Goal: Task Accomplishment & Management: Manage account settings

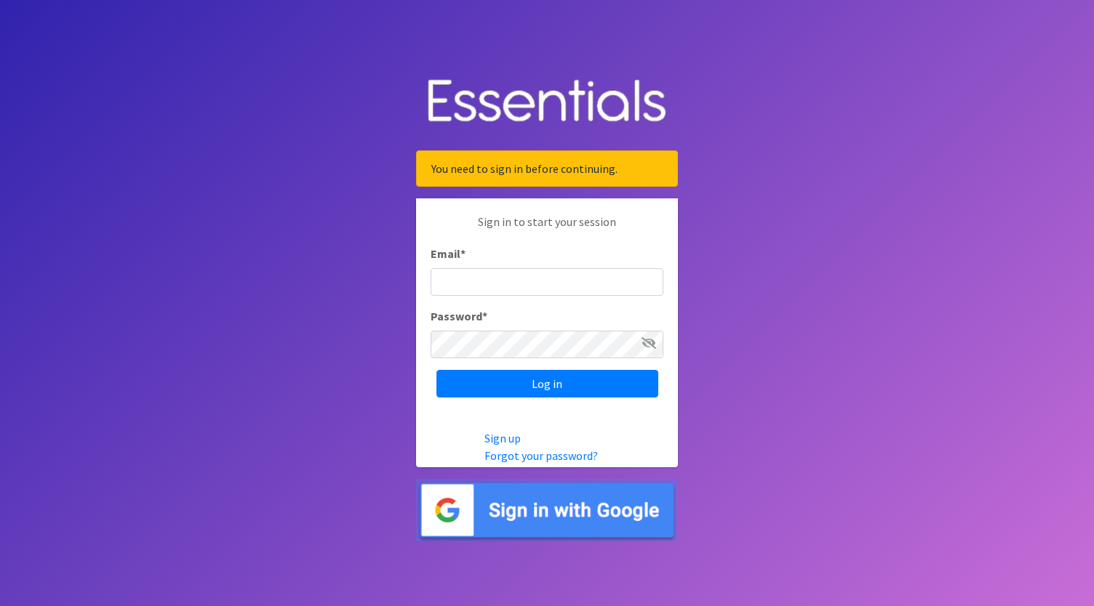
type input "[PERSON_NAME][DOMAIN_NAME][EMAIL_ADDRESS][PERSON_NAME][DOMAIN_NAME]"
click at [430, 358] on div at bounding box center [430, 358] width 0 height 0
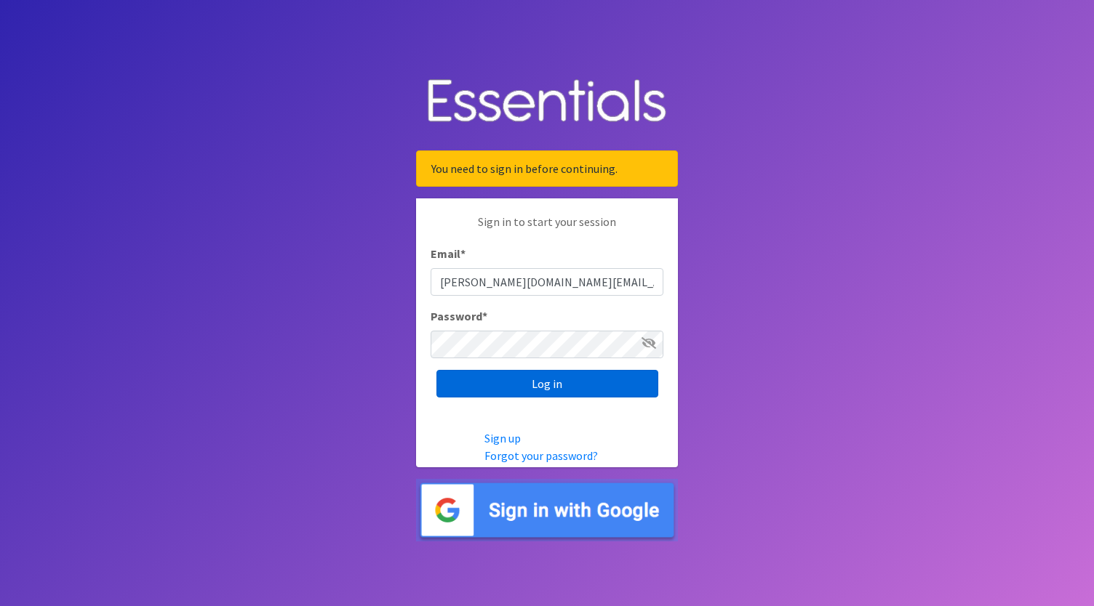
click at [530, 389] on input "Log in" at bounding box center [547, 384] width 222 height 28
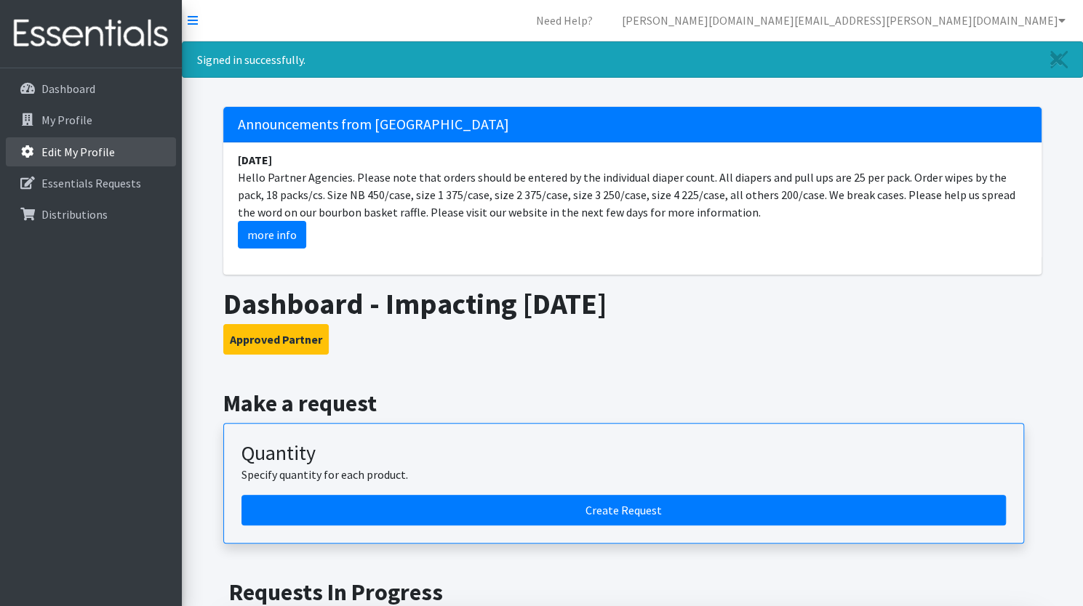
click at [57, 146] on p "Edit My Profile" at bounding box center [77, 152] width 73 height 15
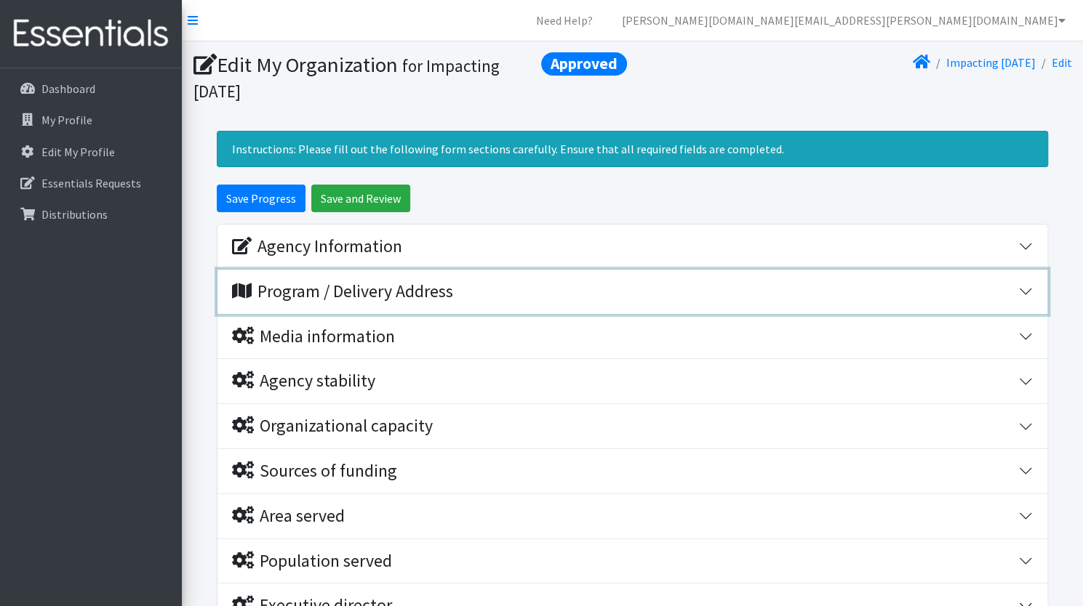
click at [1034, 294] on button "Program / Delivery Address" at bounding box center [632, 292] width 830 height 44
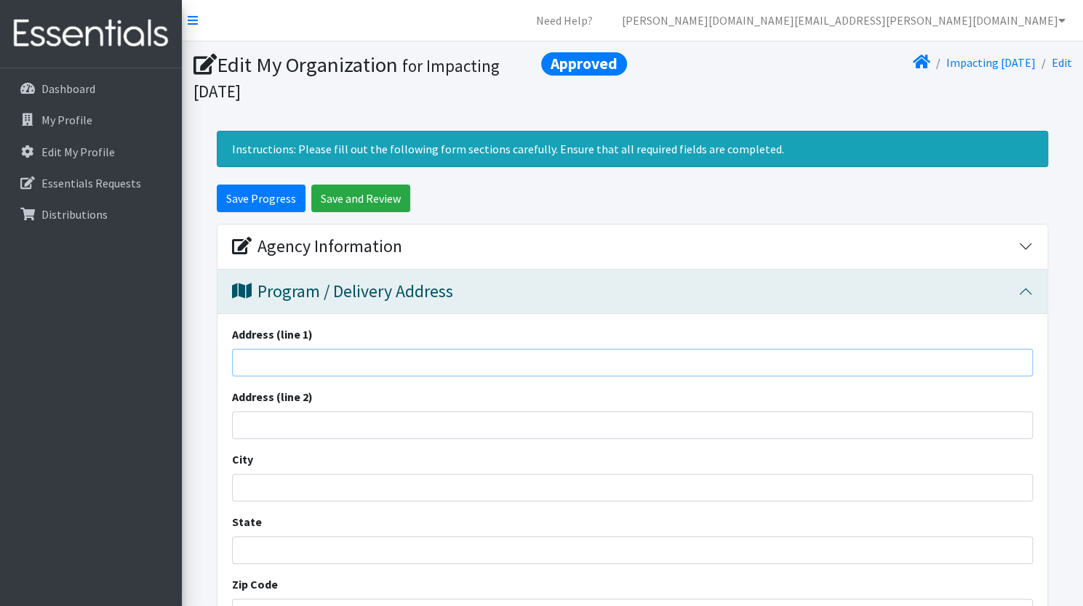
click at [609, 351] on input "Address (line 1)" at bounding box center [632, 363] width 801 height 28
type input "[STREET_ADDRESS]"
type input "Loveland"
type input "OH"
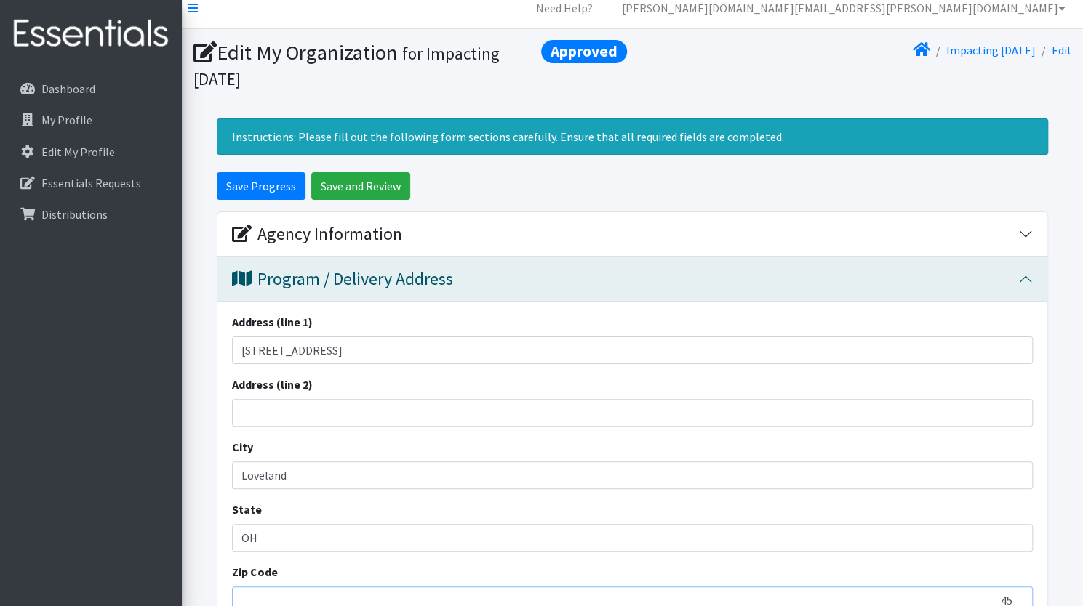
scroll to position [18, 0]
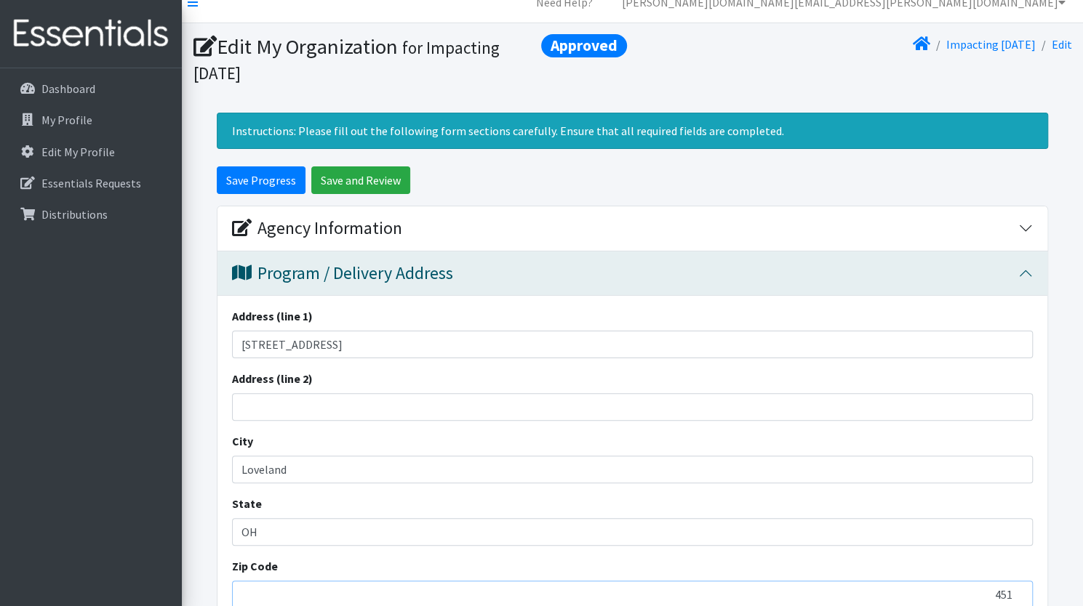
click at [502, 585] on input "451" at bounding box center [632, 595] width 801 height 28
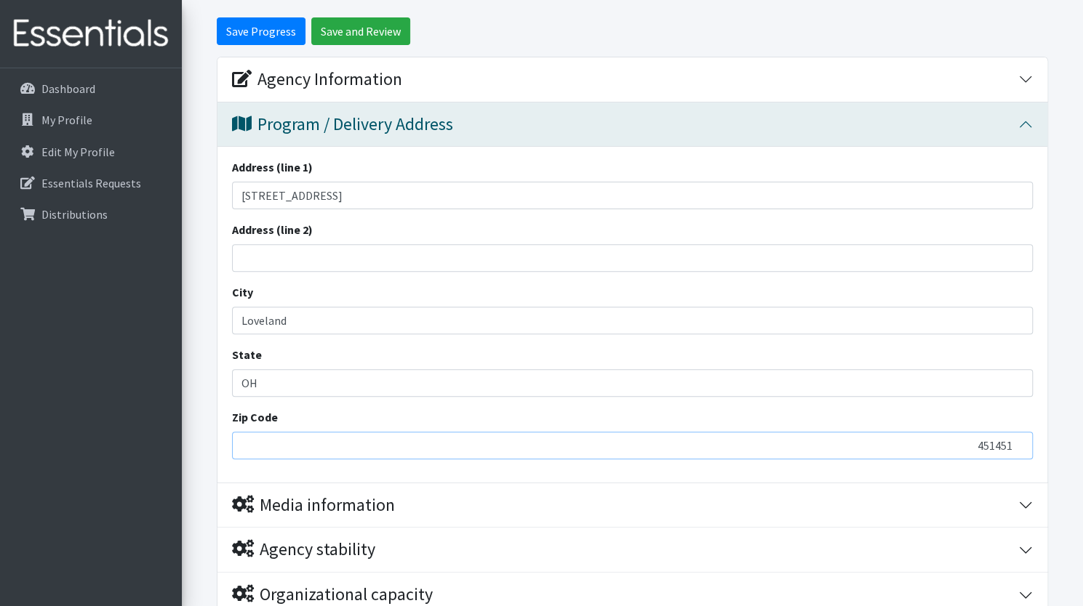
scroll to position [167, 0]
type input "45140"
click at [278, 21] on input "Save Progress" at bounding box center [261, 31] width 89 height 28
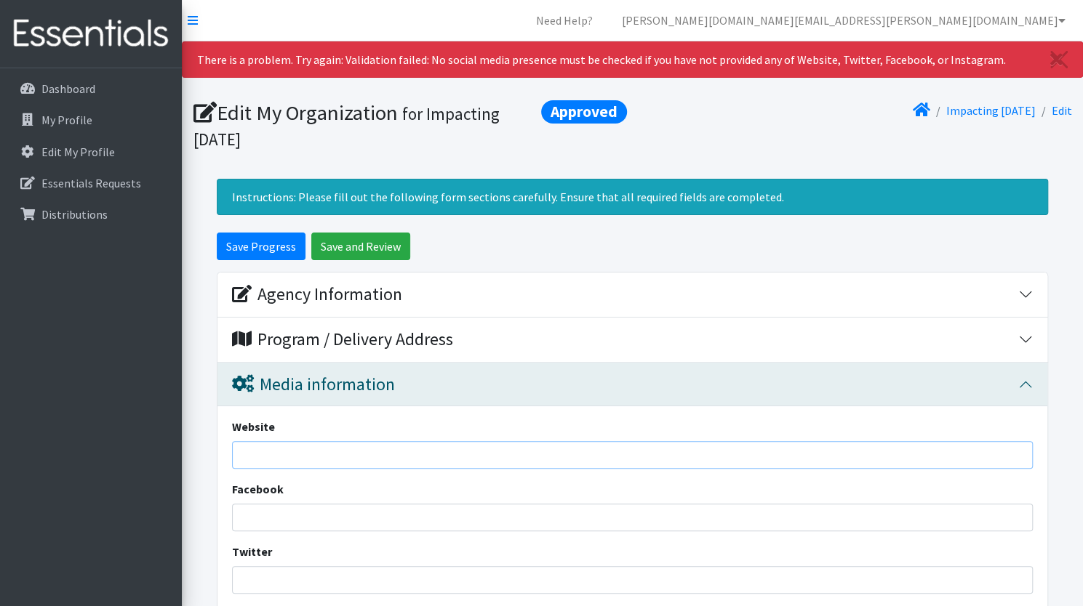
click at [332, 452] on input "Website" at bounding box center [632, 455] width 801 height 28
type input "[DOMAIN_NAME]"
click at [341, 513] on input "Facebook" at bounding box center [632, 518] width 801 height 28
paste input "[URL][DOMAIN_NAME]"
type input "[URL][DOMAIN_NAME]"
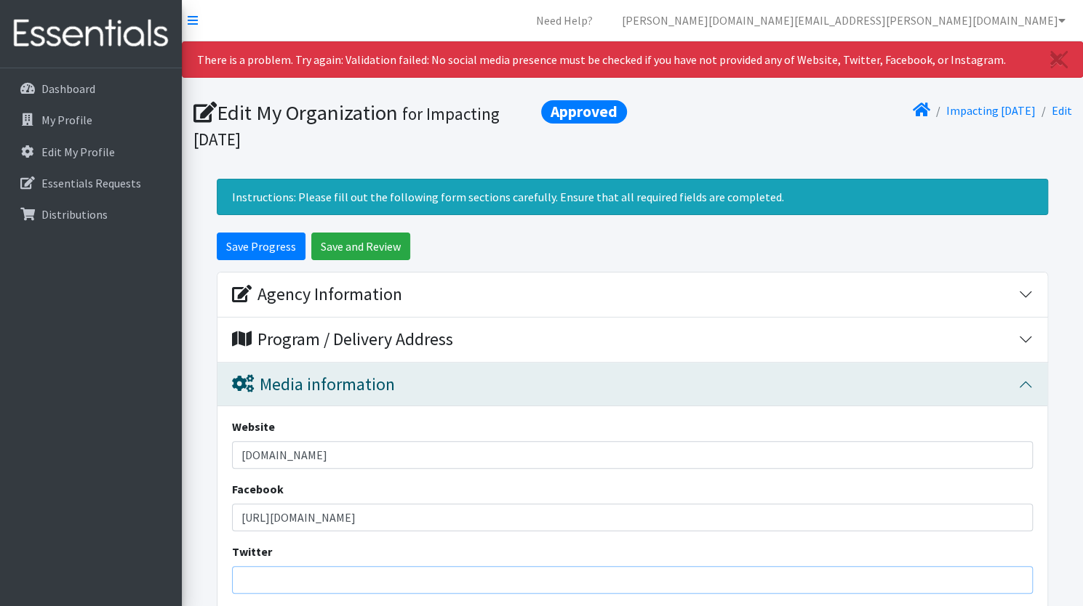
click at [308, 578] on input "Twitter" at bounding box center [632, 580] width 801 height 28
paste input "Mn090587$"
type input "Mn090587$"
drag, startPoint x: 310, startPoint y: 577, endPoint x: 186, endPoint y: 559, distance: 124.8
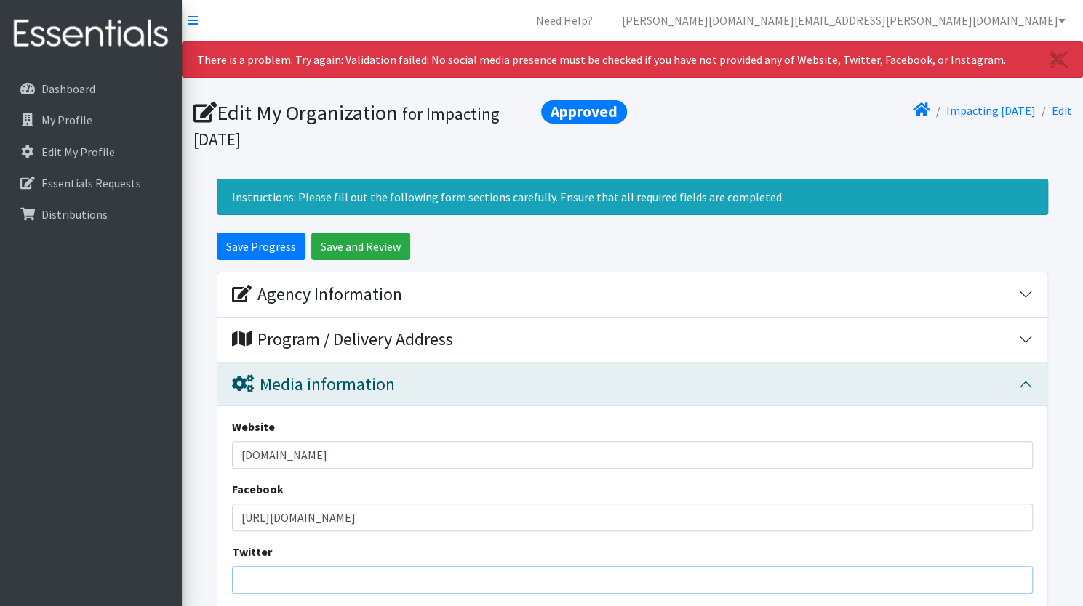
paste input "[URL][DOMAIN_NAME]"
type input "[URL][DOMAIN_NAME]"
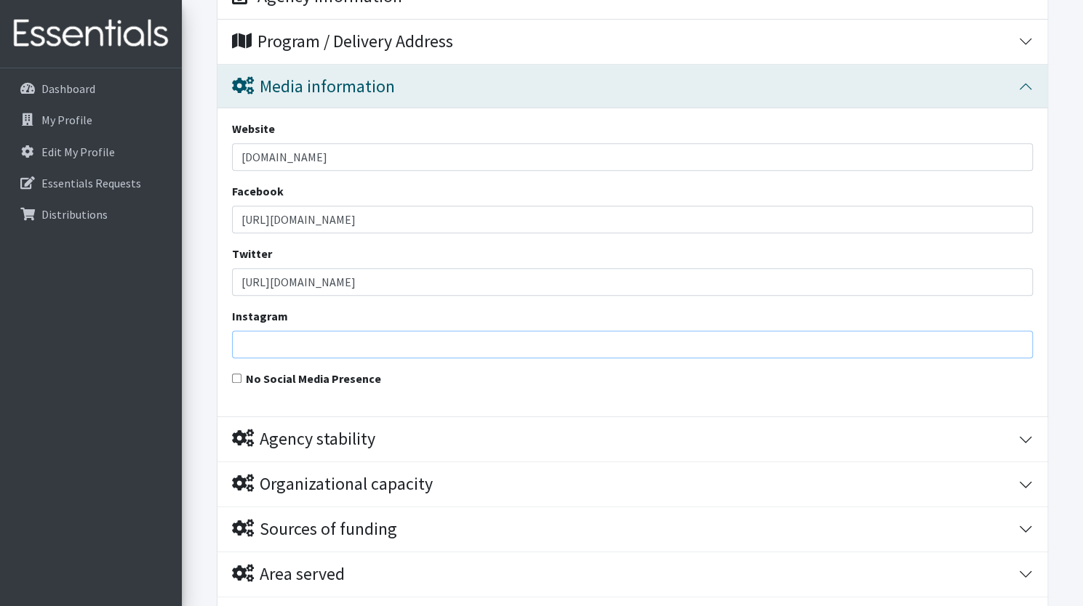
scroll to position [337, 0]
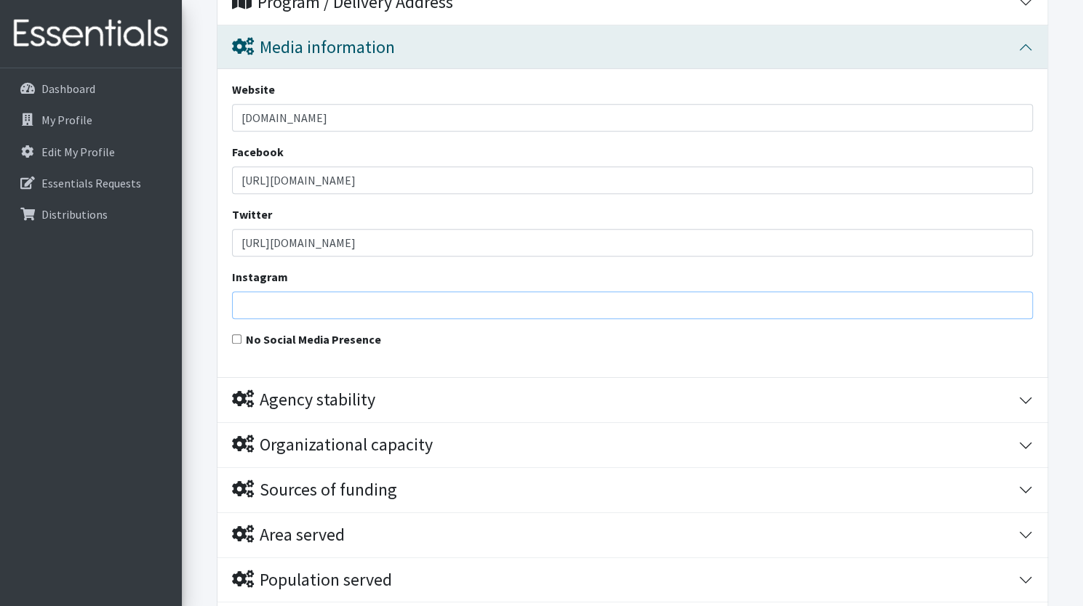
paste input "[URL][DOMAIN_NAME]"
click at [340, 297] on input "[URL][DOMAIN_NAME]" at bounding box center [632, 306] width 801 height 28
type input "[URL][DOMAIN_NAME]"
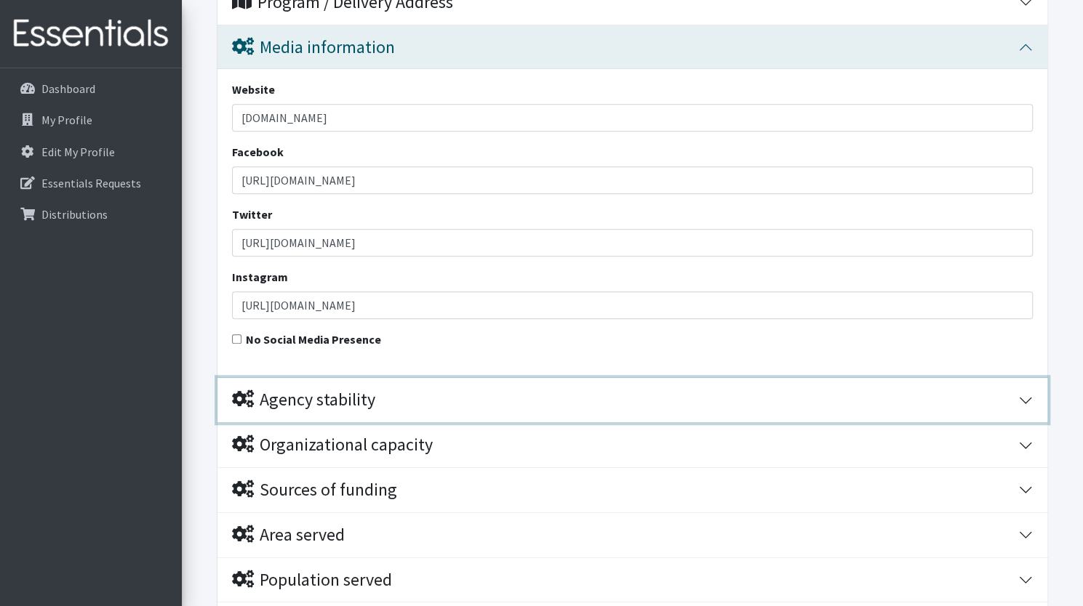
click at [385, 393] on div "Agency stability" at bounding box center [625, 400] width 786 height 21
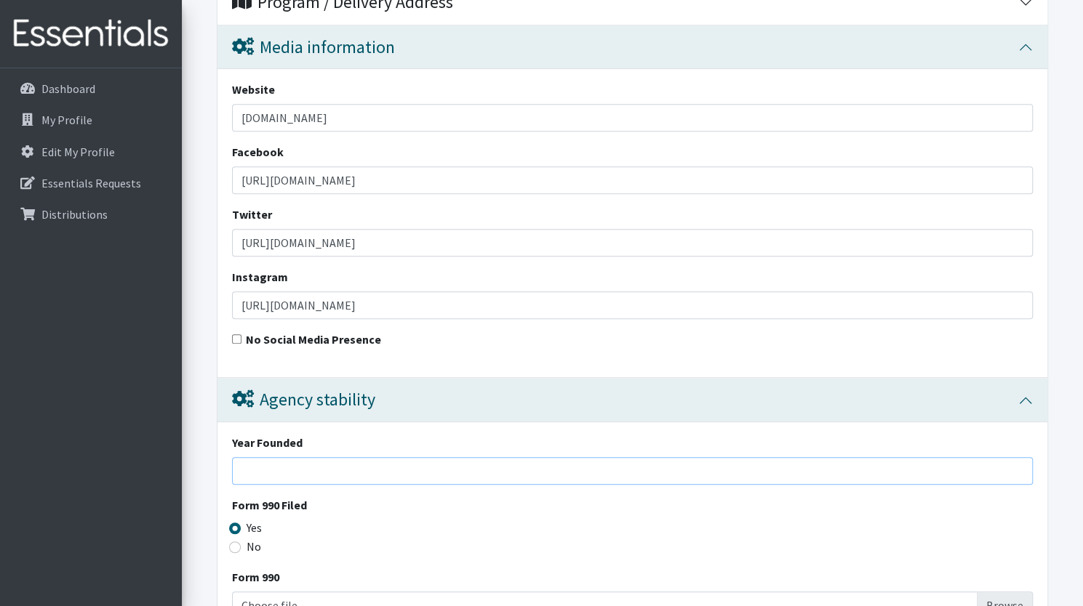
click at [368, 471] on input "Year Founded" at bounding box center [632, 471] width 801 height 28
type input "2020"
click at [234, 524] on input "Yes" at bounding box center [235, 529] width 12 height 12
radio input "true"
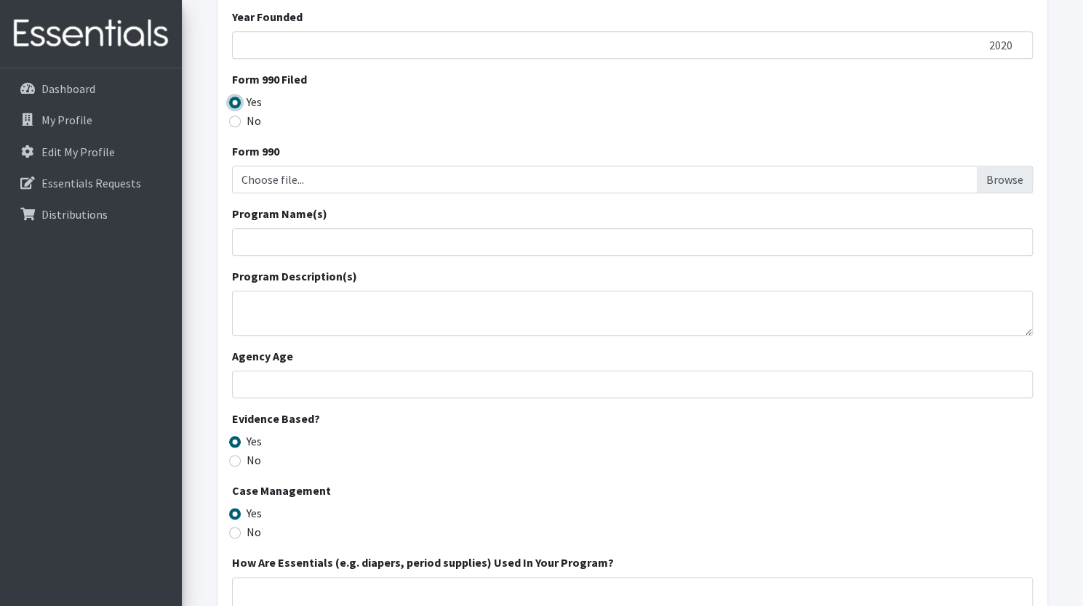
scroll to position [801, 0]
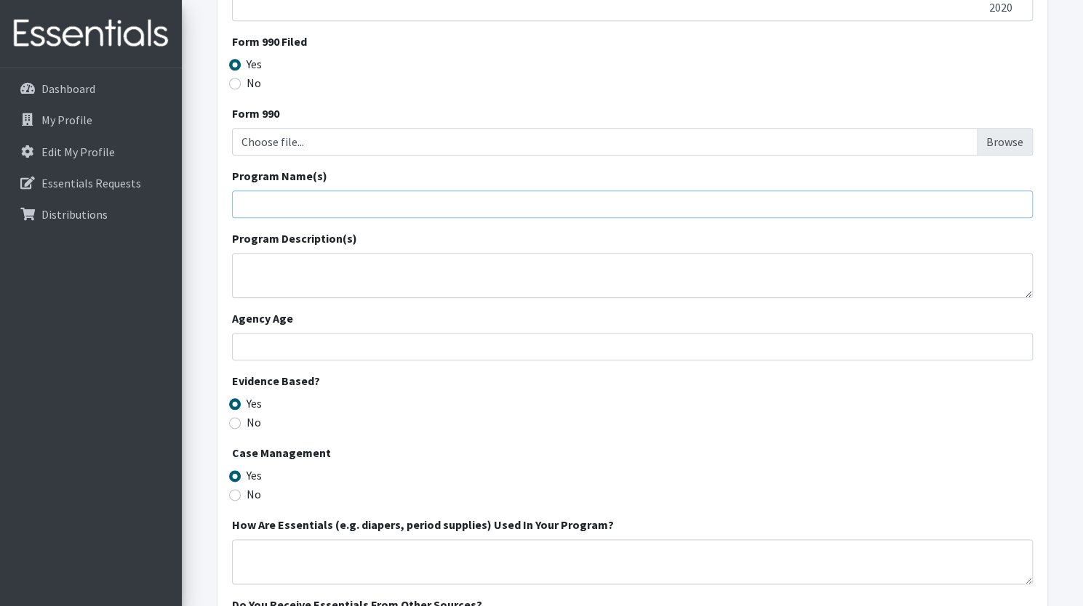
click at [297, 191] on input "Program Name(s)" at bounding box center [632, 204] width 801 height 28
type input "Carry Her"
paste textarea "Rooted in compassion and action, Carry Her supports women and mothers by provid…"
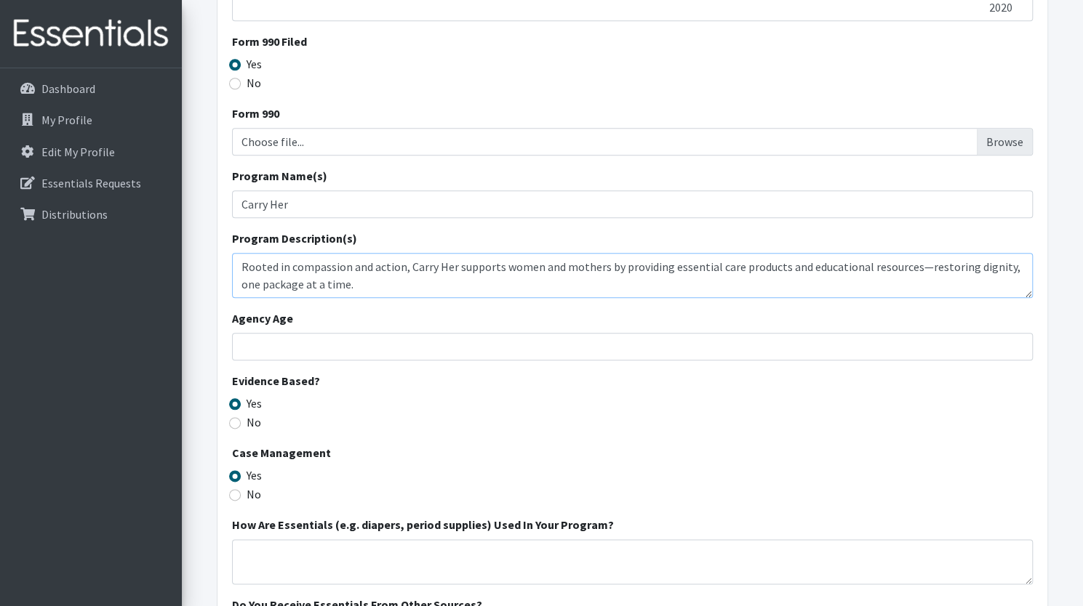
type textarea "Rooted in compassion and action, Carry Her supports women and mothers by provid…"
click at [317, 339] on input "Agency Age" at bounding box center [632, 347] width 801 height 28
type input "5"
click at [236, 398] on input "Yes" at bounding box center [235, 404] width 12 height 12
radio input "true"
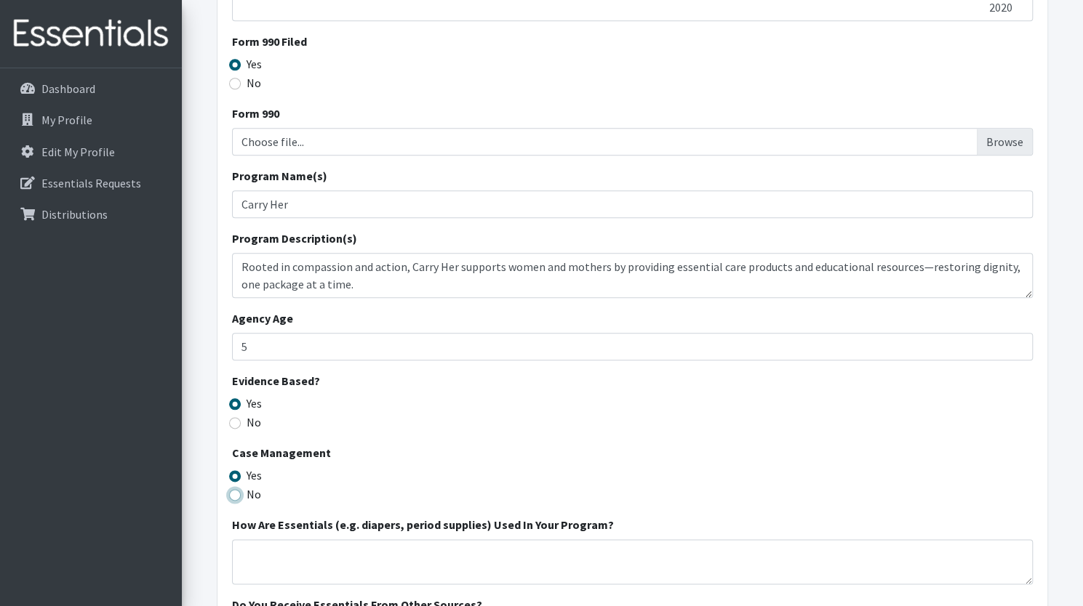
click at [230, 492] on input "No" at bounding box center [235, 495] width 12 height 12
radio input "true"
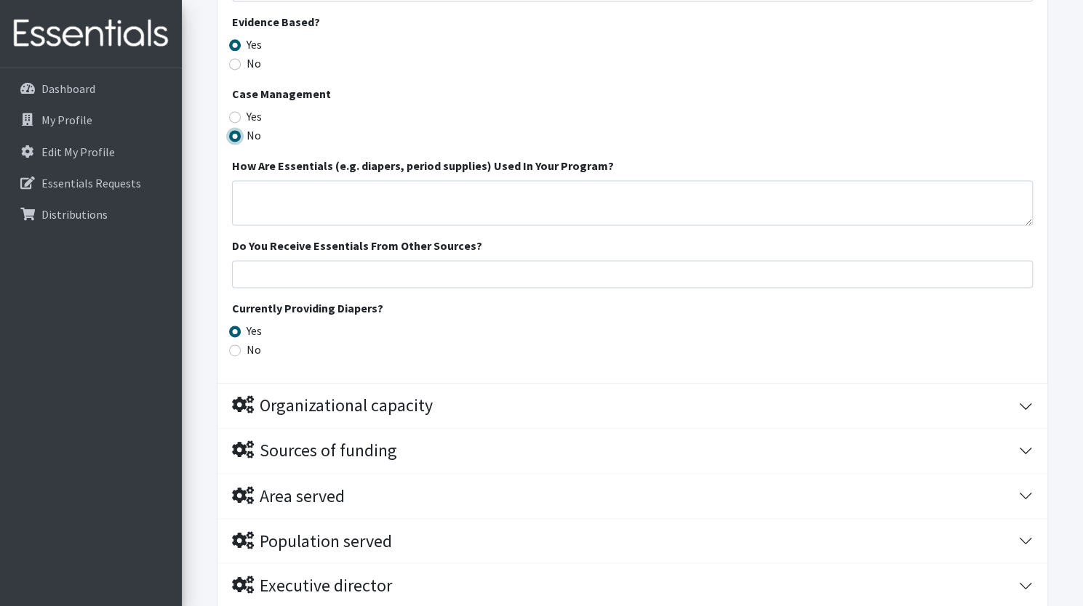
scroll to position [1178, 0]
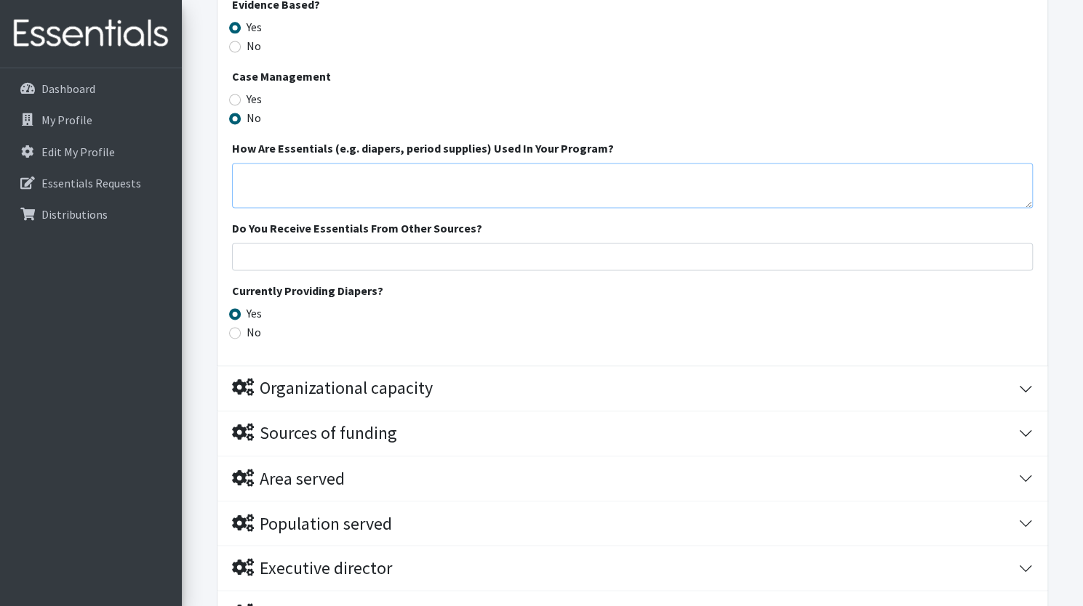
click at [718, 168] on textarea "How Are Essentials (e.g. diapers, period supplies) Used In Your Program?" at bounding box center [632, 185] width 801 height 45
type textarea "Guests sign up to receive a monthly supply of 50 diapers or pullups"
click at [460, 251] on input "Do You Receive Essentials From Other Sources?" at bounding box center [632, 257] width 801 height 28
type input "Individual Donors"
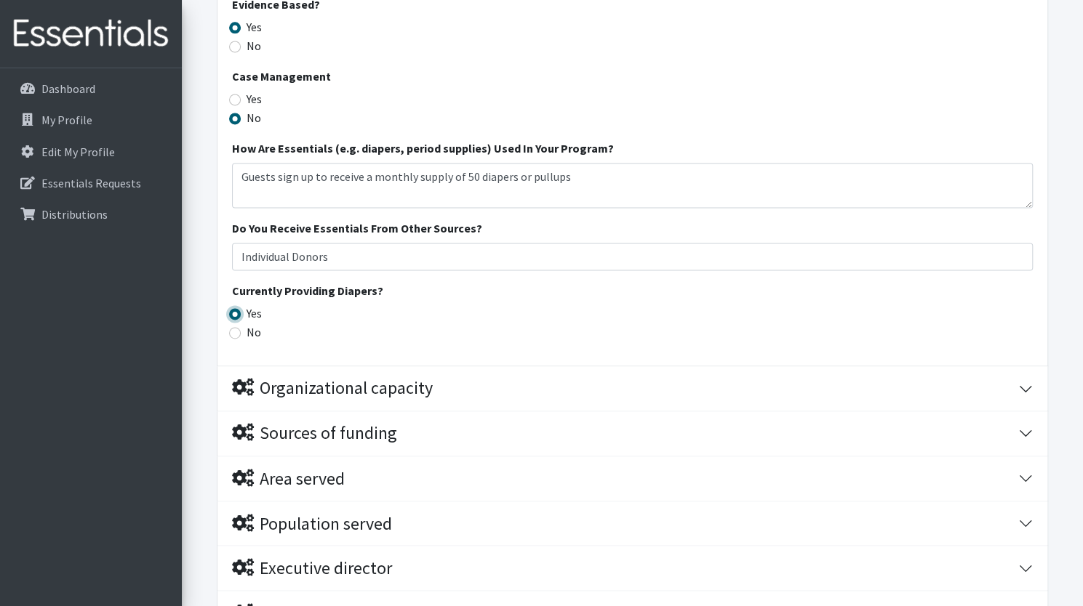
click at [236, 312] on input "Yes" at bounding box center [235, 314] width 12 height 12
radio input "true"
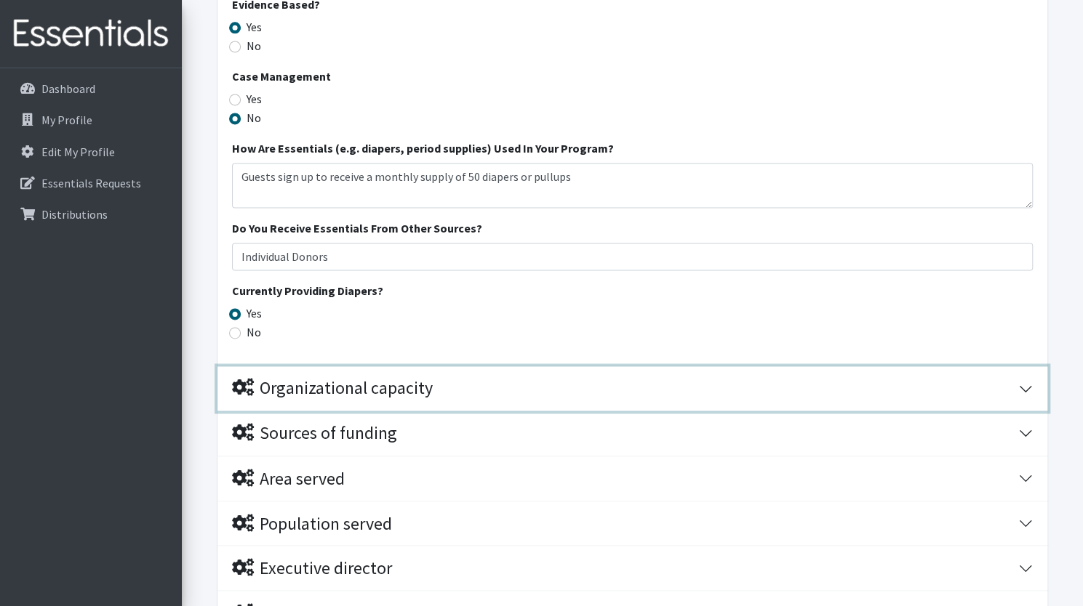
click at [313, 385] on div "Organizational capacity" at bounding box center [332, 388] width 201 height 21
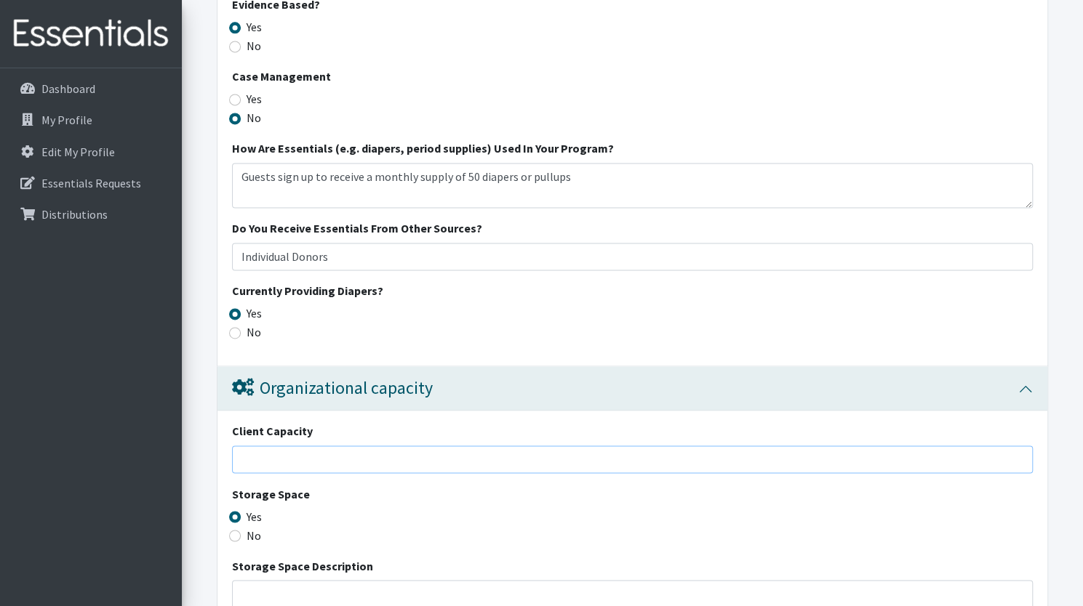
click at [314, 459] on input "Client Capacity" at bounding box center [632, 460] width 801 height 28
type input "2"
type input "500"
click at [232, 513] on input "Yes" at bounding box center [235, 517] width 12 height 12
radio input "true"
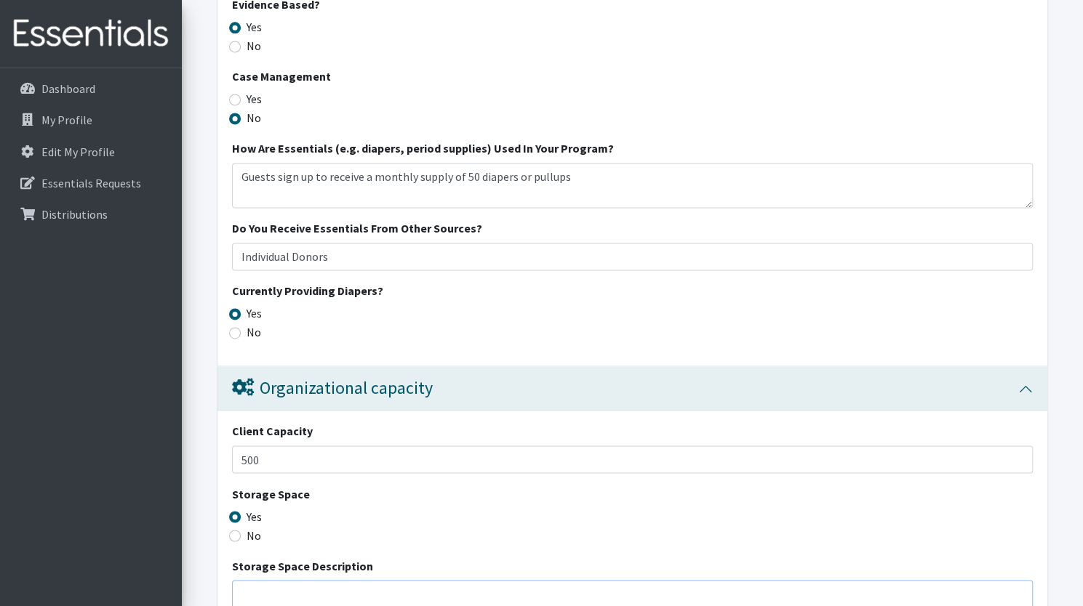
click at [271, 582] on textarea "Storage Space Description" at bounding box center [632, 602] width 801 height 45
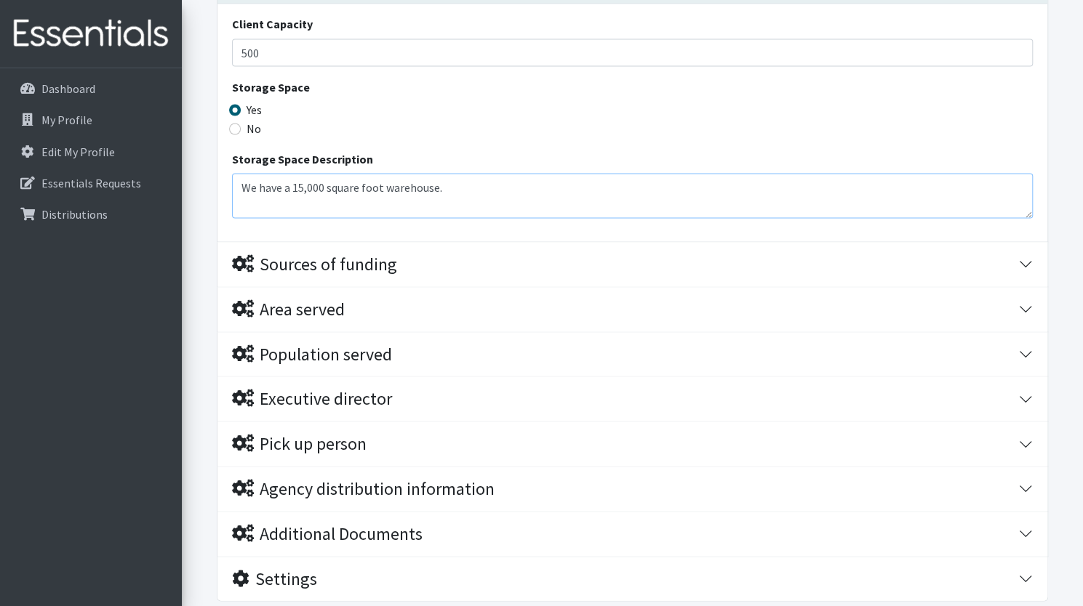
scroll to position [1603, 0]
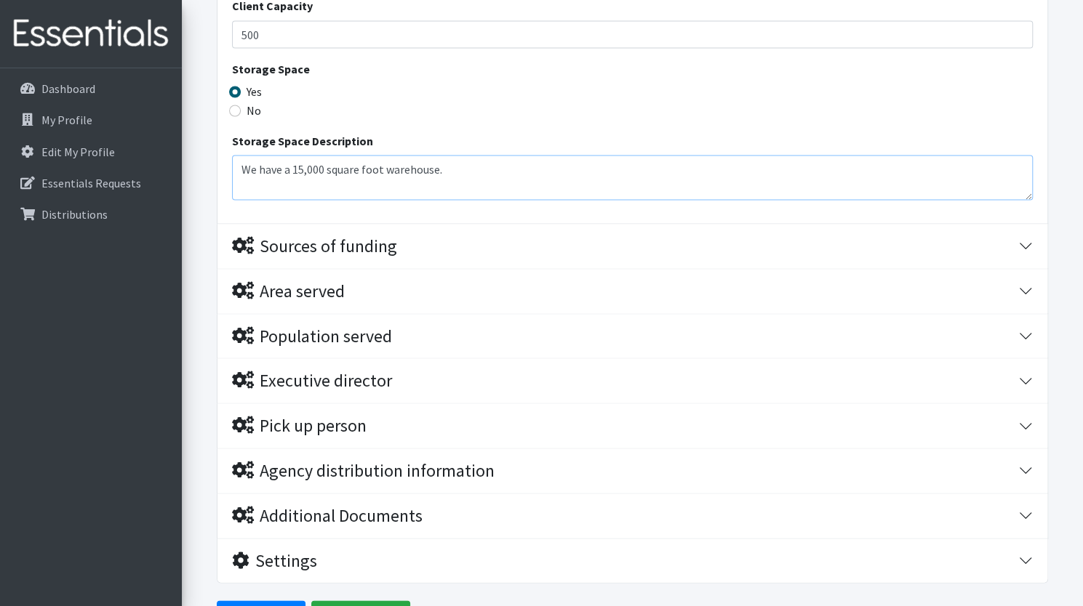
type textarea "We have a 15,000 square foot warehouse."
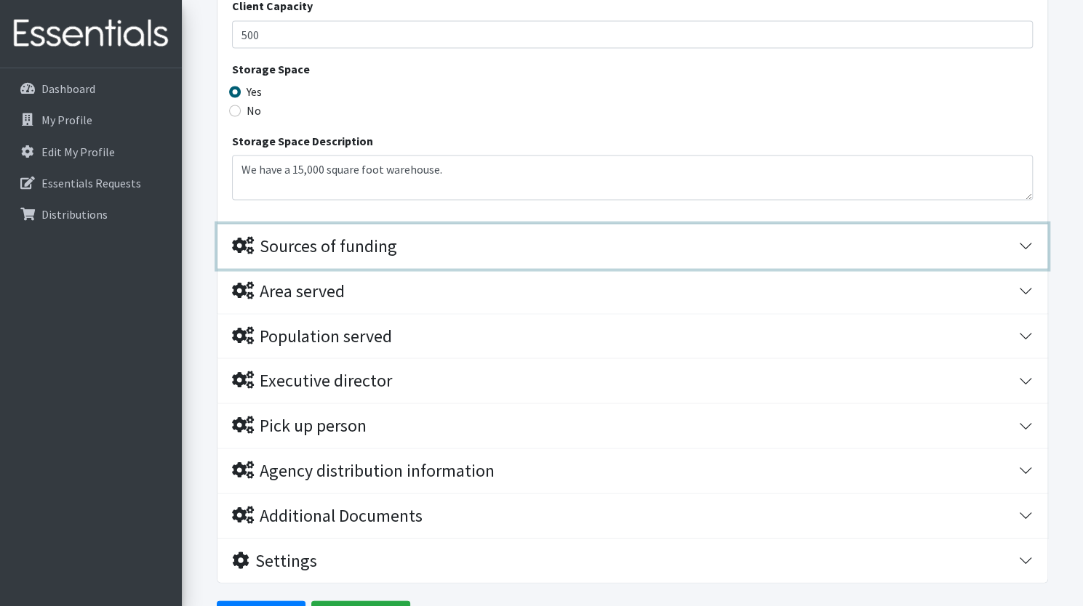
click at [313, 228] on button "Sources of funding" at bounding box center [632, 246] width 830 height 44
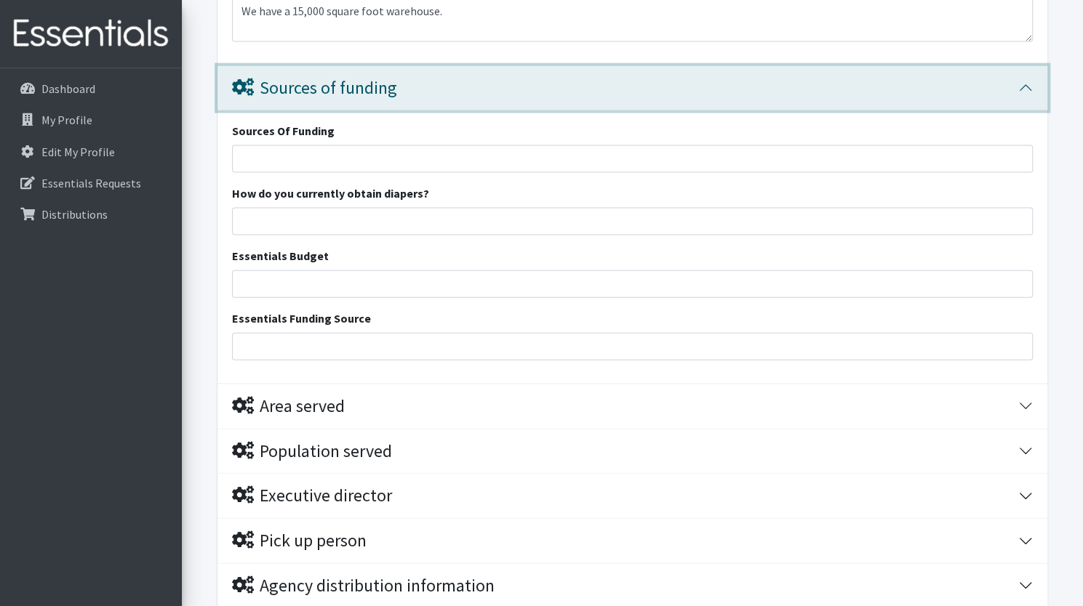
scroll to position [1877, 0]
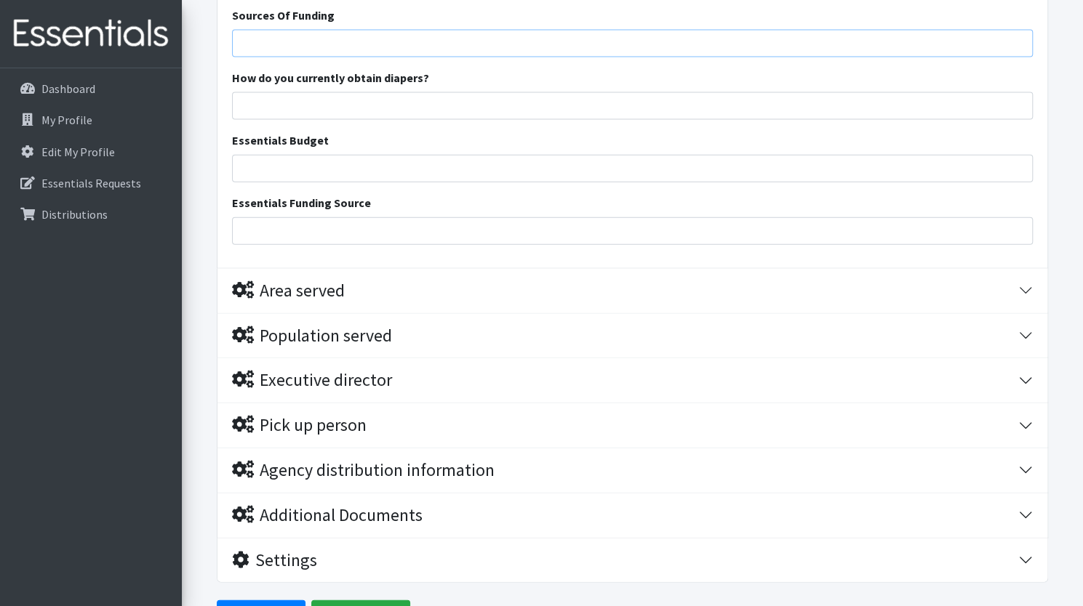
click at [356, 52] on input "Sources Of Funding" at bounding box center [632, 44] width 801 height 28
type input "Individual Donors, Grants"
click at [355, 105] on input "How do you currently obtain diapers?" at bounding box center [632, 106] width 801 height 28
type input "Individual donations, Diaper Drives"
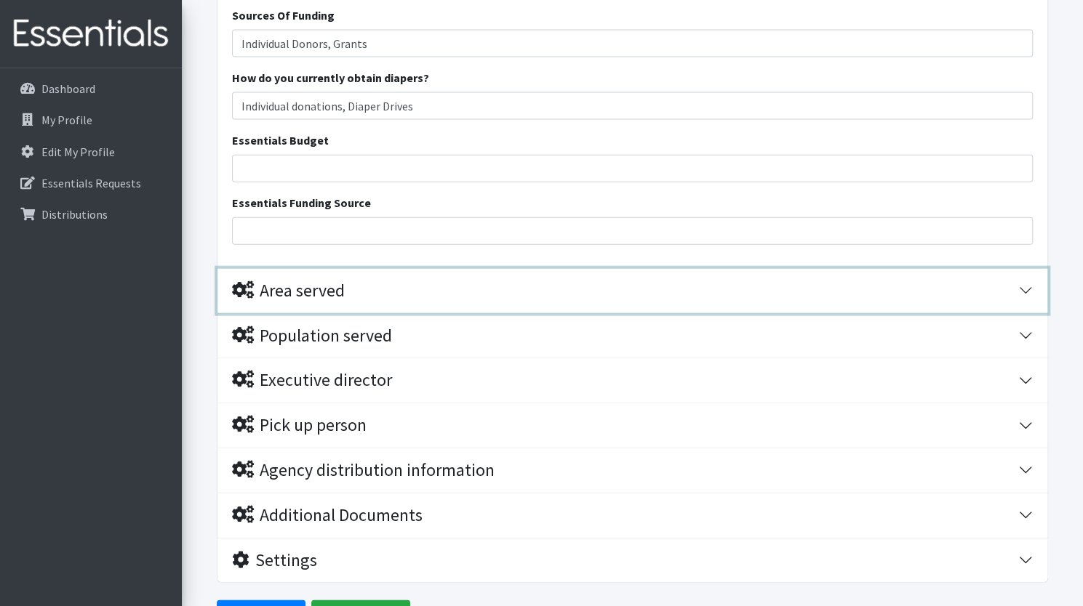
click at [345, 288] on div "Area served" at bounding box center [288, 291] width 113 height 21
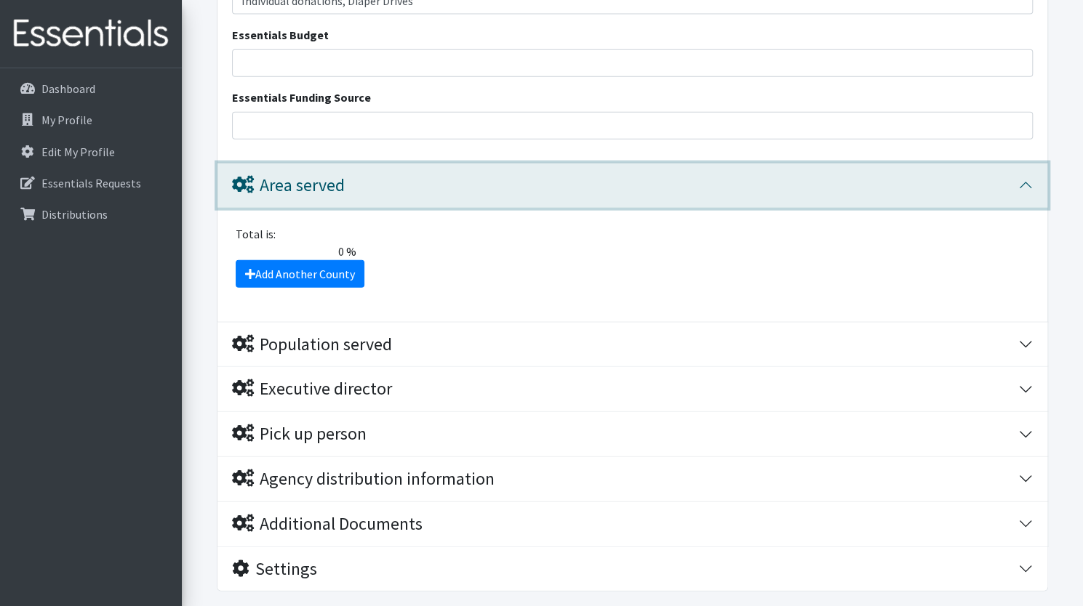
scroll to position [1991, 0]
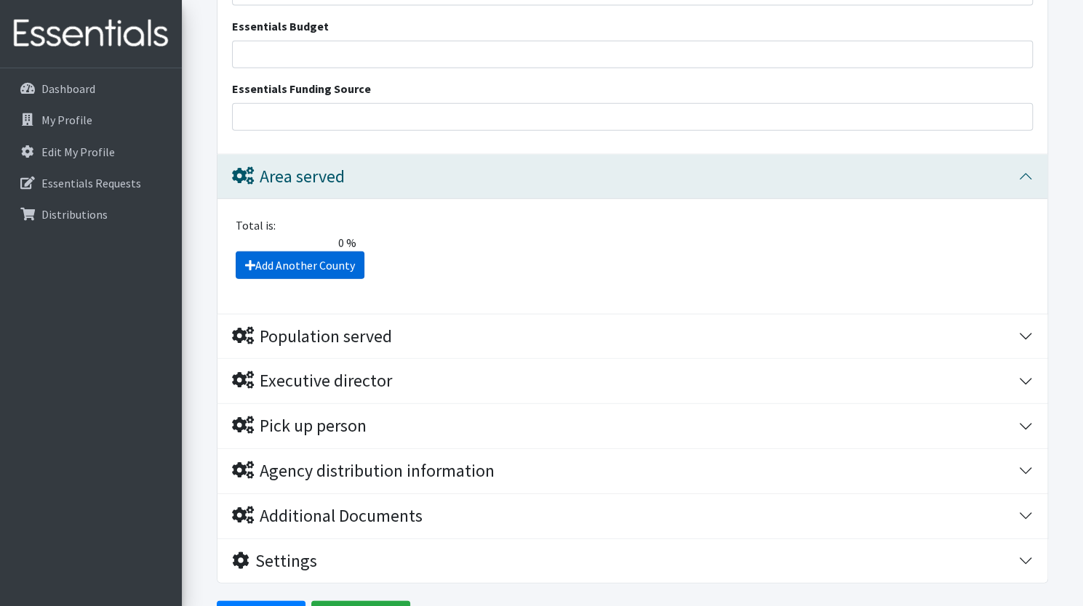
click at [289, 262] on link "Add Another County" at bounding box center [300, 266] width 129 height 28
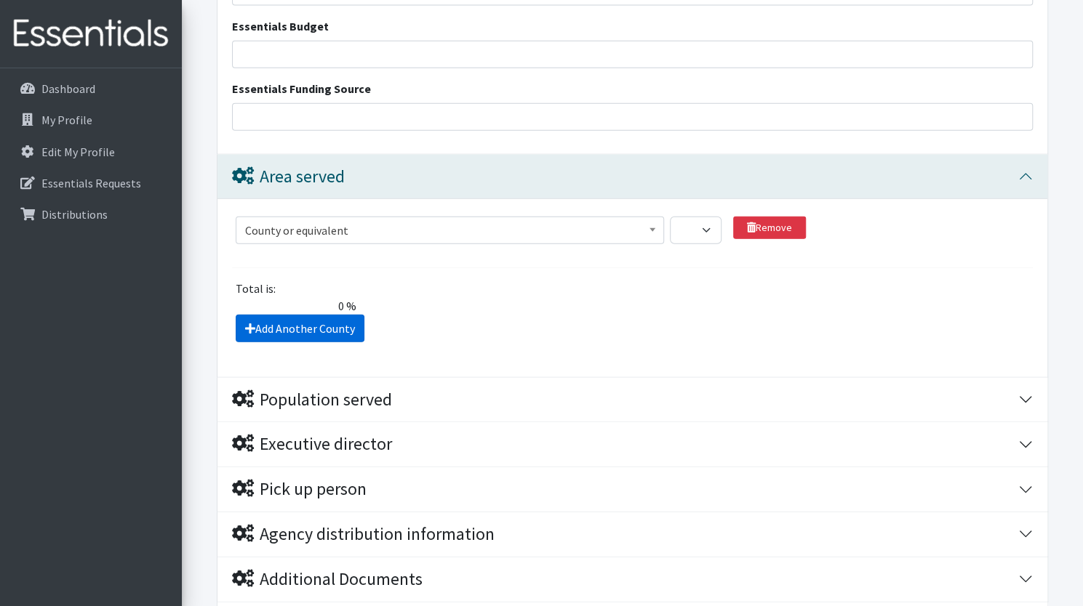
scroll to position [2135, 0]
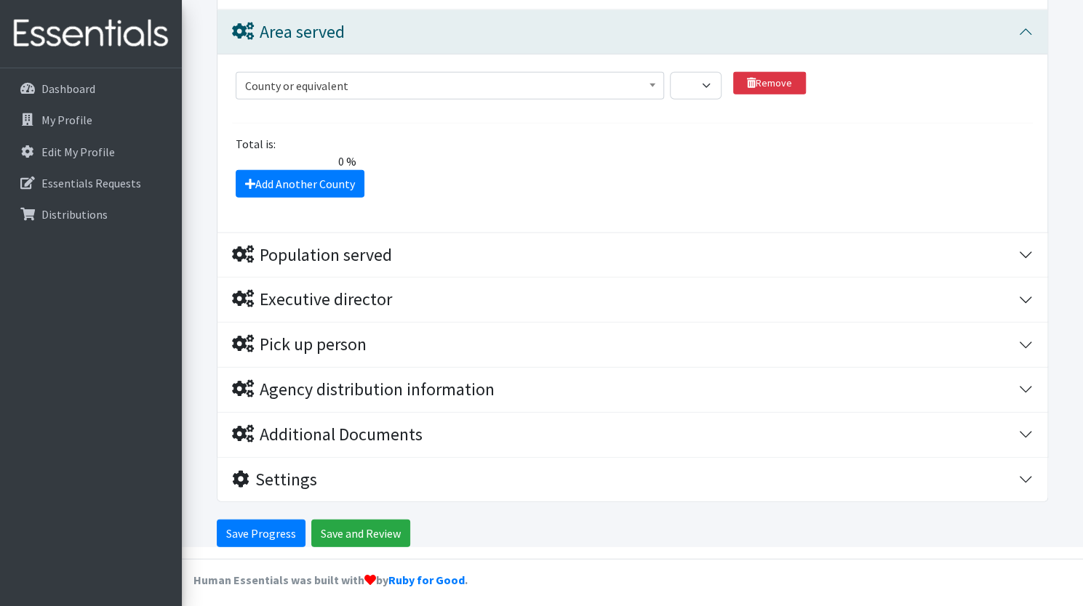
click at [313, 95] on span "County or equivalent [GEOGRAPHIC_DATA], [US_STATE][GEOGRAPHIC_DATA], [US_STATE]…" at bounding box center [450, 91] width 428 height 39
click at [313, 84] on span "County or equivalent" at bounding box center [449, 86] width 409 height 20
click at [694, 79] on select "1 2 3 4 5 6 7 8 9 10 11 12 13 14 15 16 17 18 19 20 21 22 23 24 25 26 27 28 29 3…" at bounding box center [696, 86] width 52 height 28
select select "14"
click at [670, 72] on select "1 2 3 4 5 6 7 8 9 10 11 12 13 14 15 16 17 18 19 20 21 22 23 24 25 26 27 28 29 3…" at bounding box center [696, 86] width 52 height 28
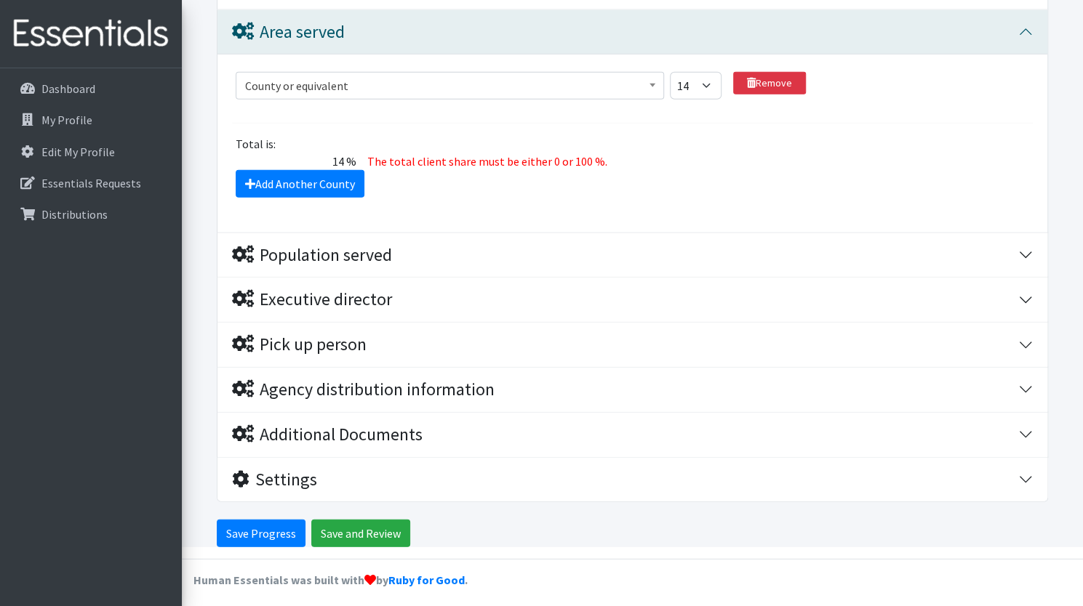
click at [478, 99] on span "County or equivalent [GEOGRAPHIC_DATA], [US_STATE][GEOGRAPHIC_DATA], [US_STATE]…" at bounding box center [450, 91] width 428 height 39
click at [476, 89] on span "County or equivalent" at bounding box center [449, 86] width 409 height 20
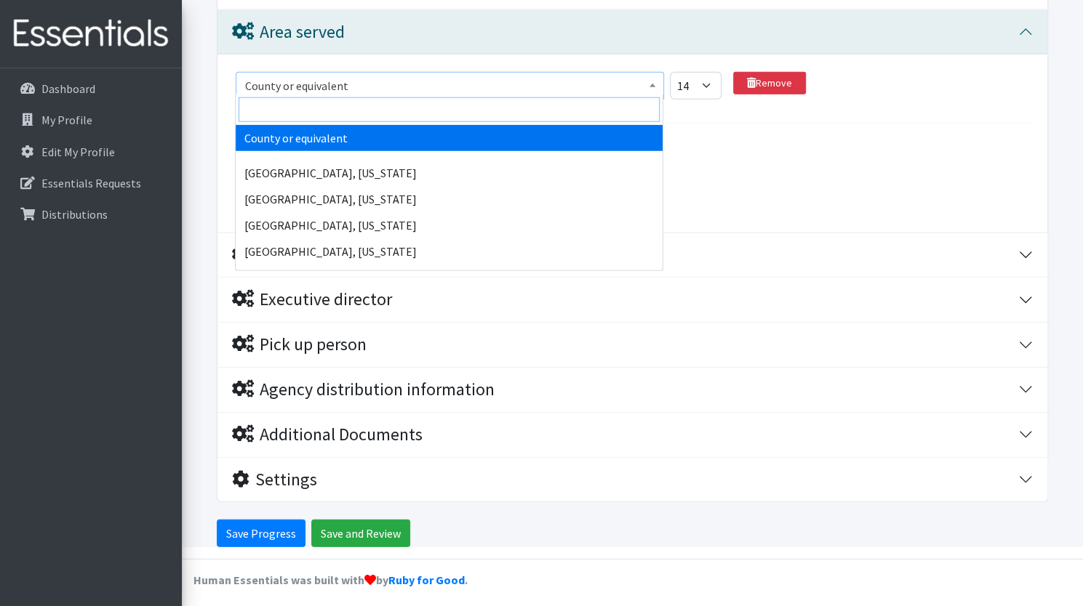
click at [477, 114] on input "search" at bounding box center [448, 109] width 421 height 25
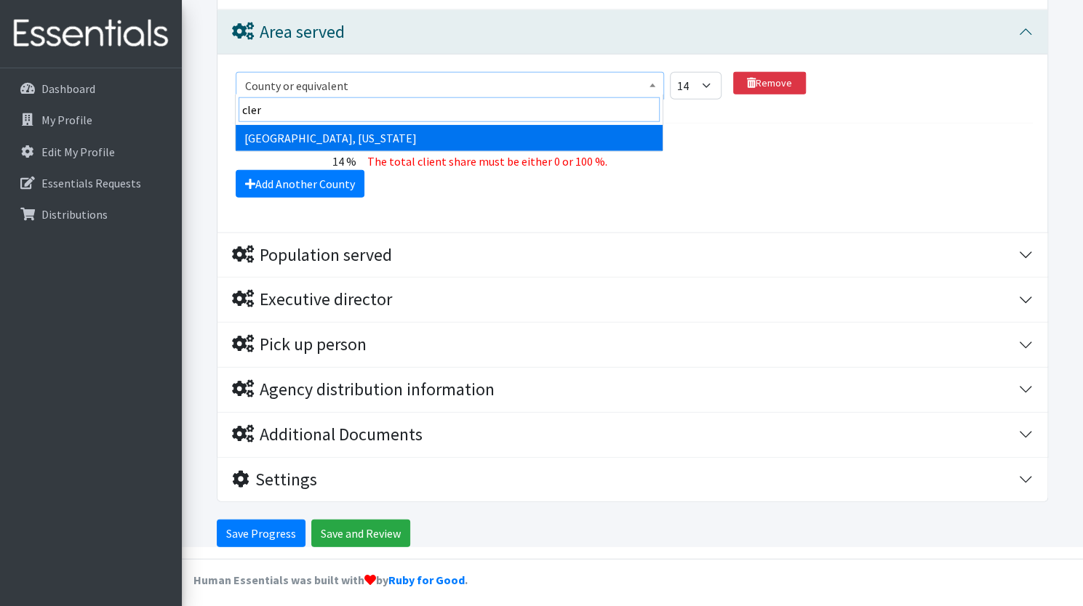
type input "cler"
select select "581"
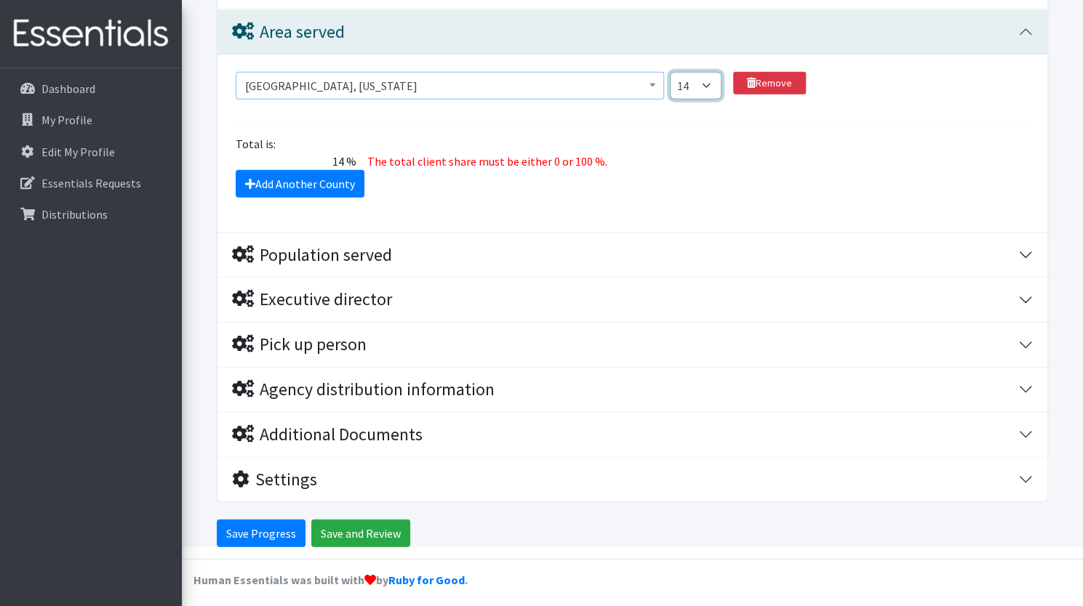
click at [682, 79] on select "1 2 3 4 5 6 7 8 9 10 11 12 13 14 15 16 17 18 19 20 21 22 23 24 25 26 27 28 29 3…" at bounding box center [696, 86] width 52 height 28
select select "60"
click at [670, 72] on select "1 2 3 4 5 6 7 8 9 10 11 12 13 14 15 16 17 18 19 20 21 22 23 24 25 26 27 28 29 3…" at bounding box center [696, 86] width 52 height 28
click at [294, 190] on link "Add Another County" at bounding box center [300, 184] width 129 height 28
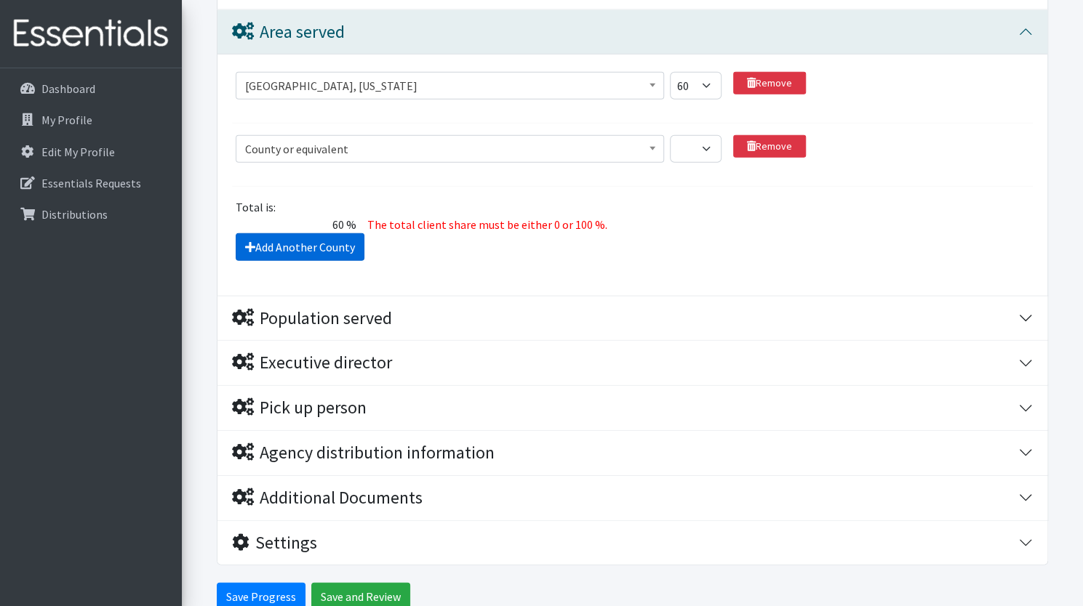
scroll to position [2199, 0]
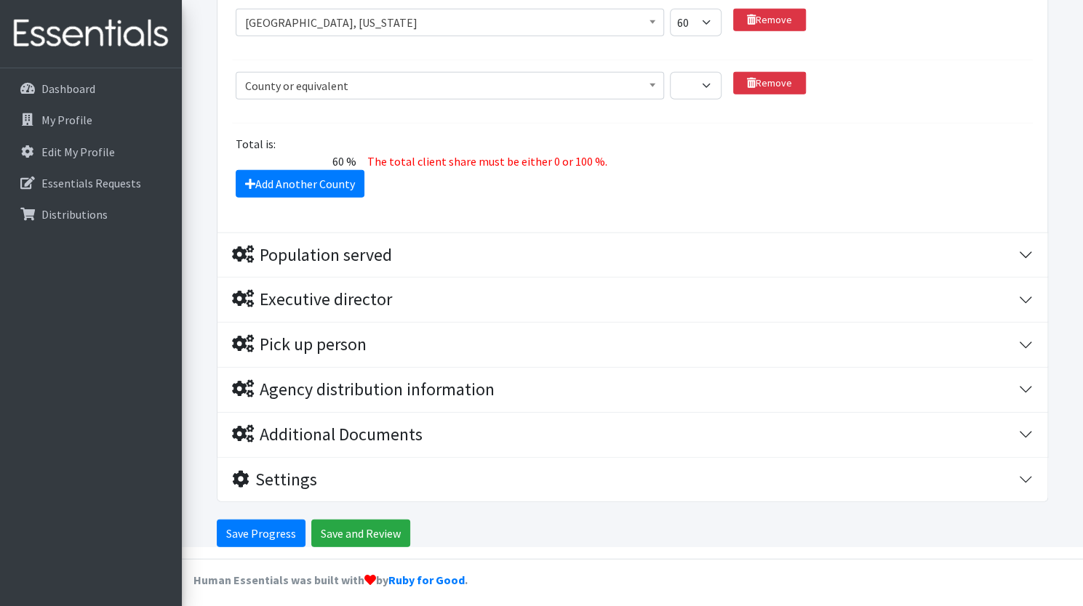
click at [314, 78] on span "County or equivalent" at bounding box center [449, 86] width 409 height 20
click at [310, 85] on span "County or equivalent" at bounding box center [449, 86] width 409 height 20
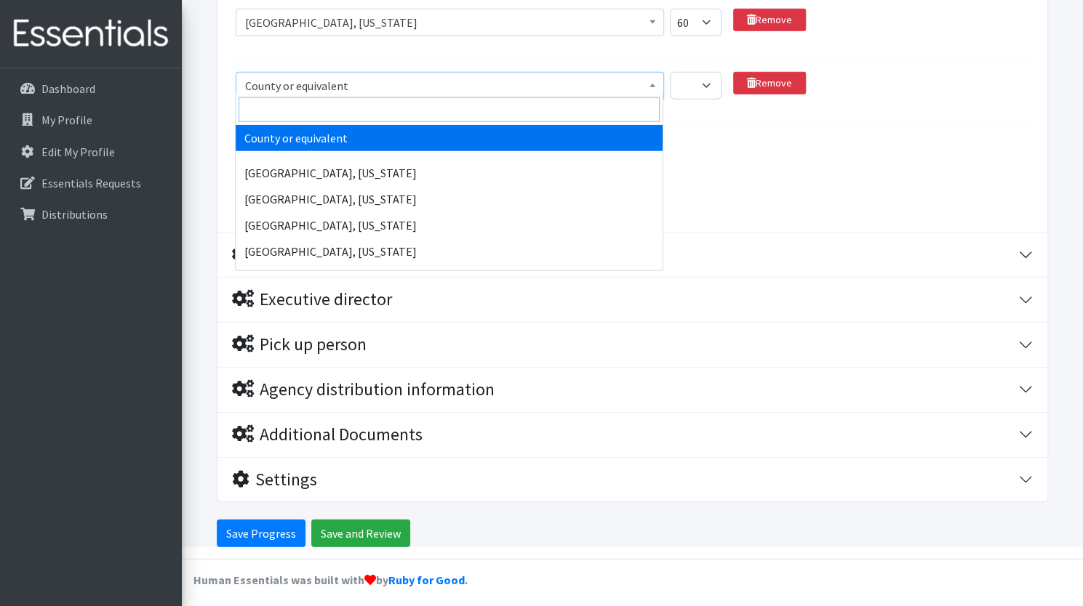
click at [302, 112] on input "search" at bounding box center [448, 109] width 421 height 25
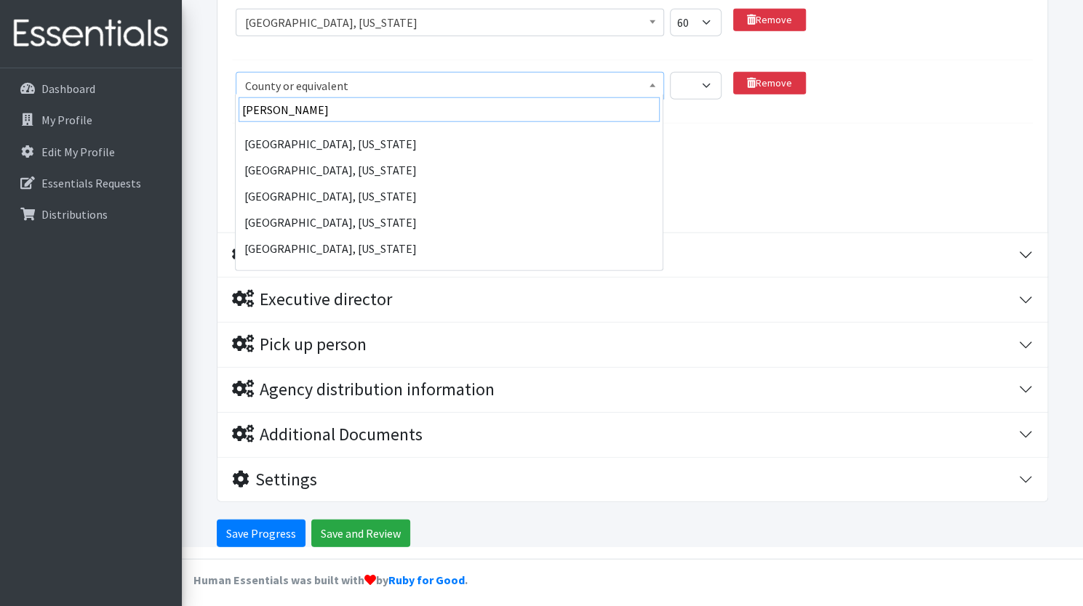
scroll to position [92, 0]
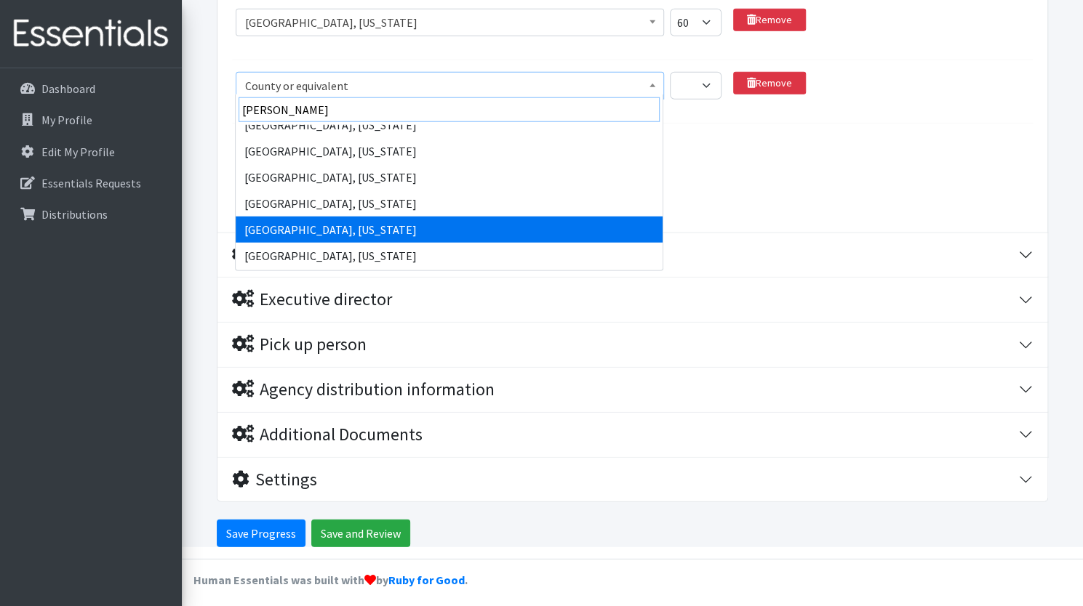
type input "[PERSON_NAME]"
select select "1187"
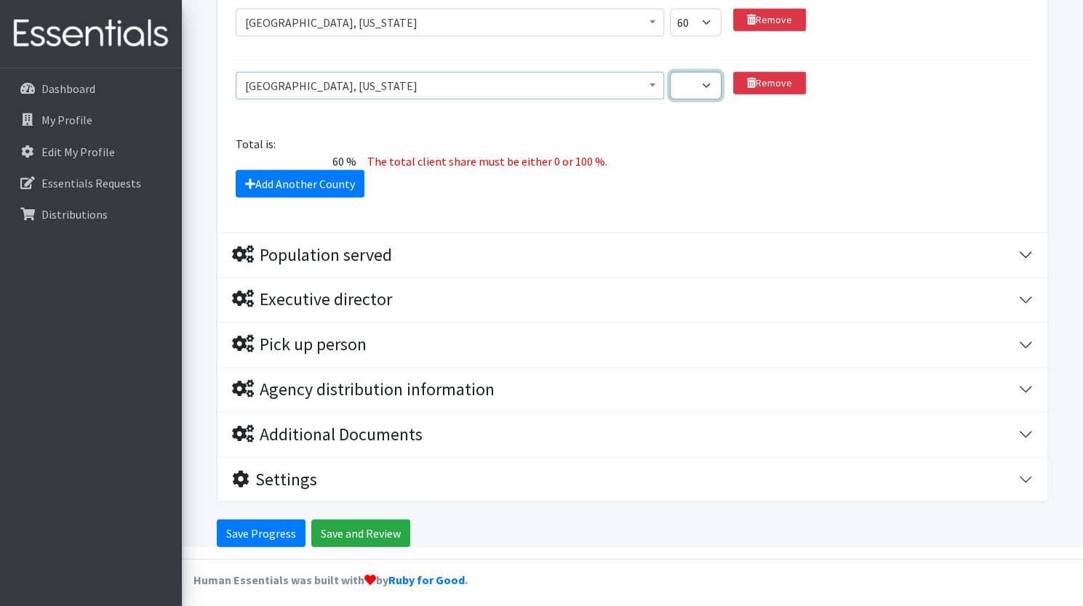
click at [697, 88] on select "1 2 3 4 5 6 7 8 9 10 11 12 13 14 15 16 17 18 19 20 21 22 23 24 25 26 27 28 29 3…" at bounding box center [696, 86] width 52 height 28
select select "25"
click at [670, 72] on select "1 2 3 4 5 6 7 8 9 10 11 12 13 14 15 16 17 18 19 20 21 22 23 24 25 26 27 28 29 3…" at bounding box center [696, 86] width 52 height 28
click at [326, 191] on link "Add Another County" at bounding box center [300, 184] width 129 height 28
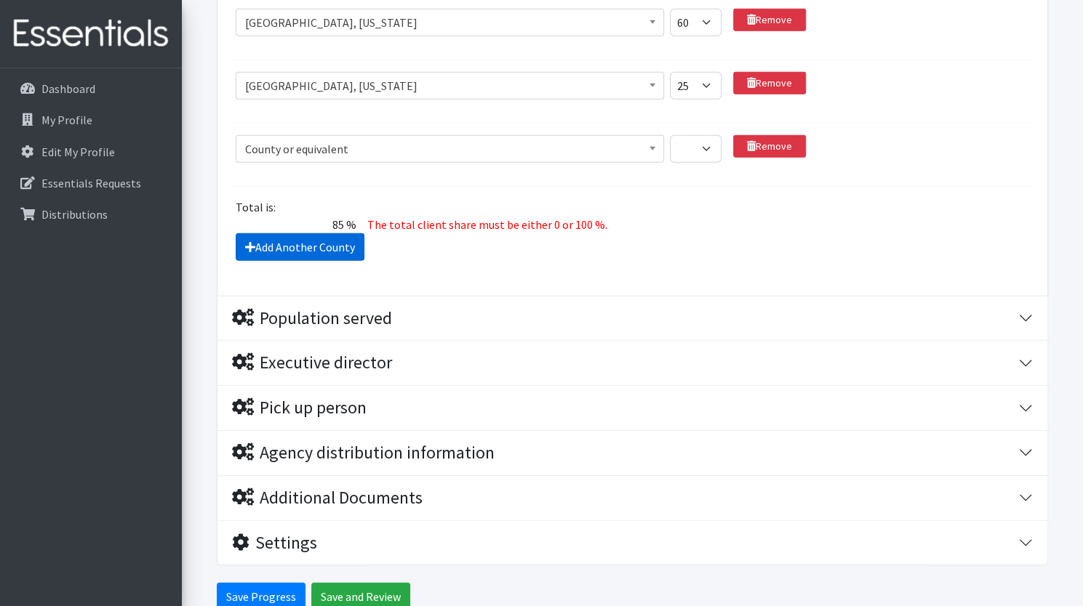
scroll to position [2261, 0]
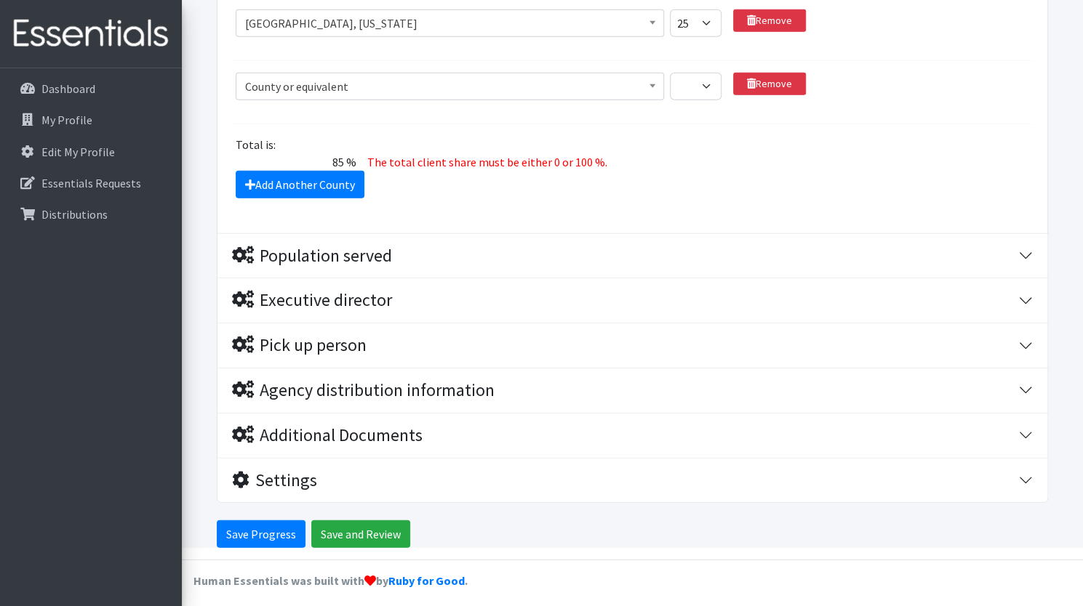
click at [338, 79] on span "County or equivalent" at bounding box center [449, 86] width 409 height 20
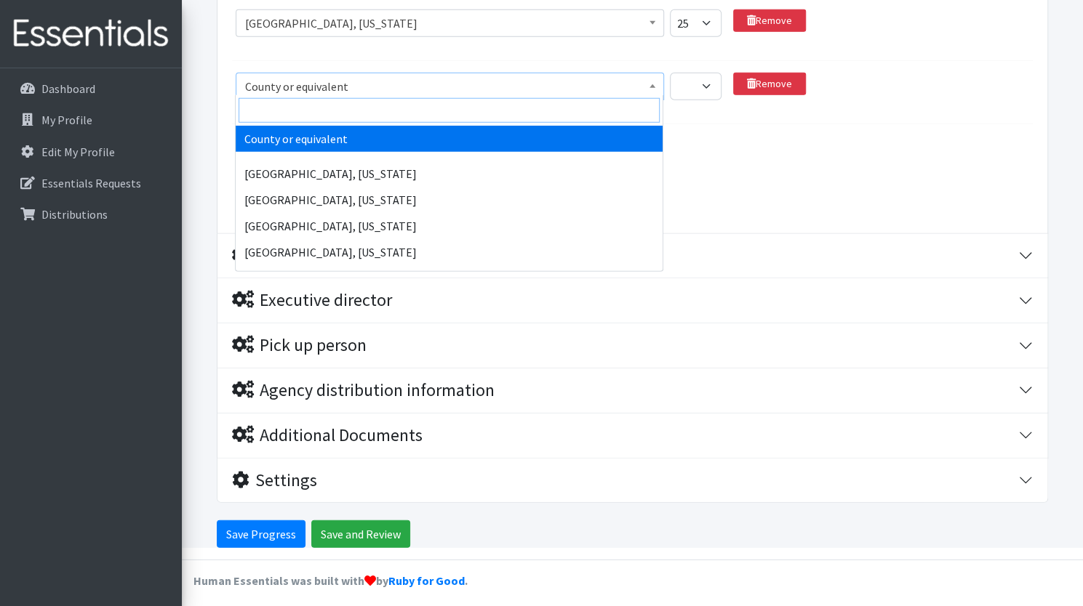
click at [313, 102] on input "search" at bounding box center [448, 110] width 421 height 25
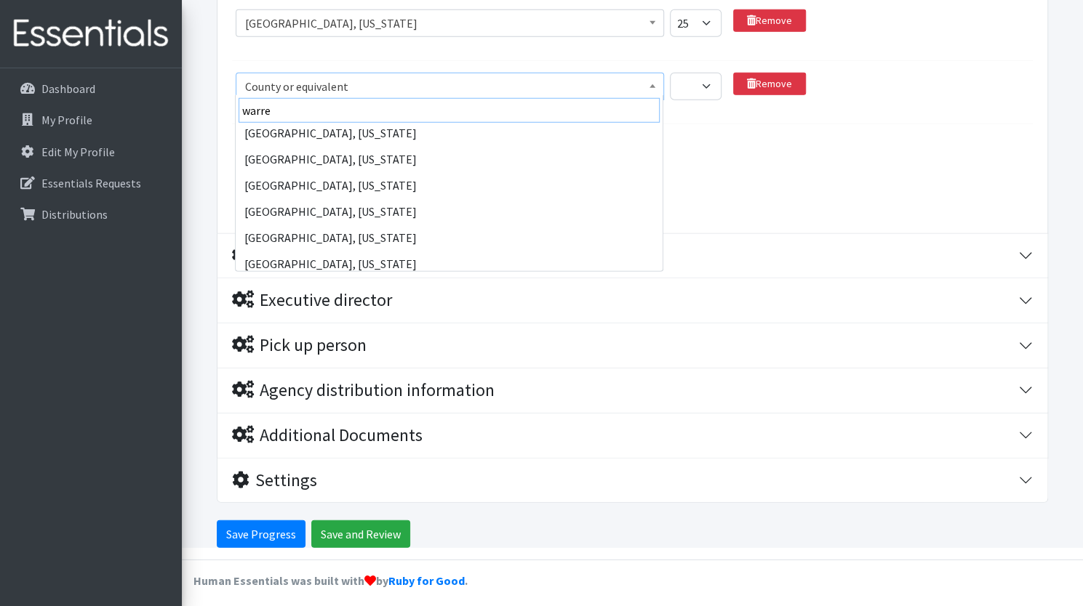
scroll to position [205, 0]
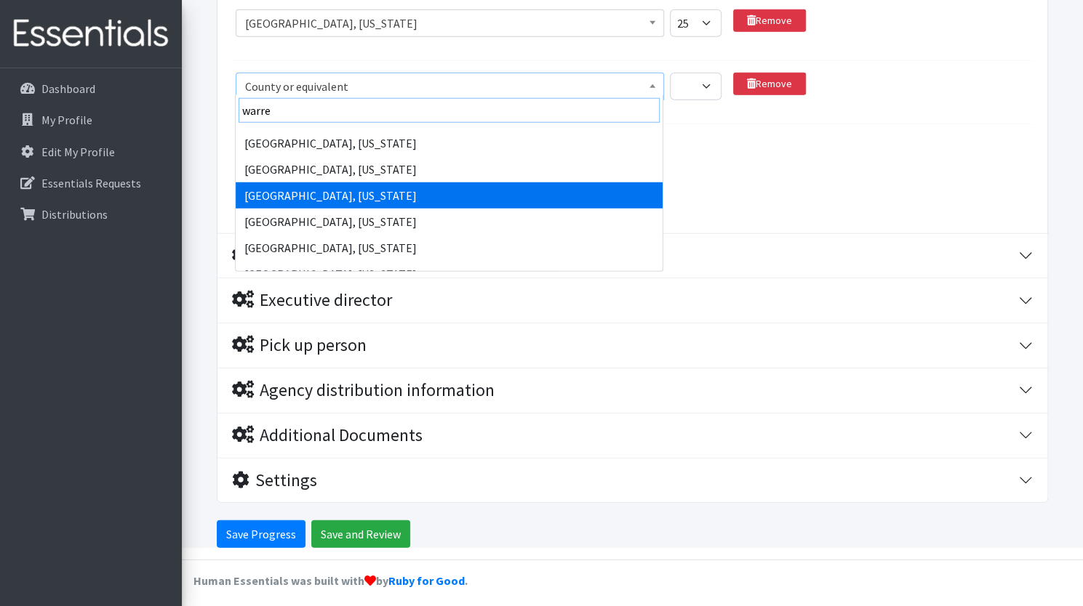
type input "warre"
select select "2999"
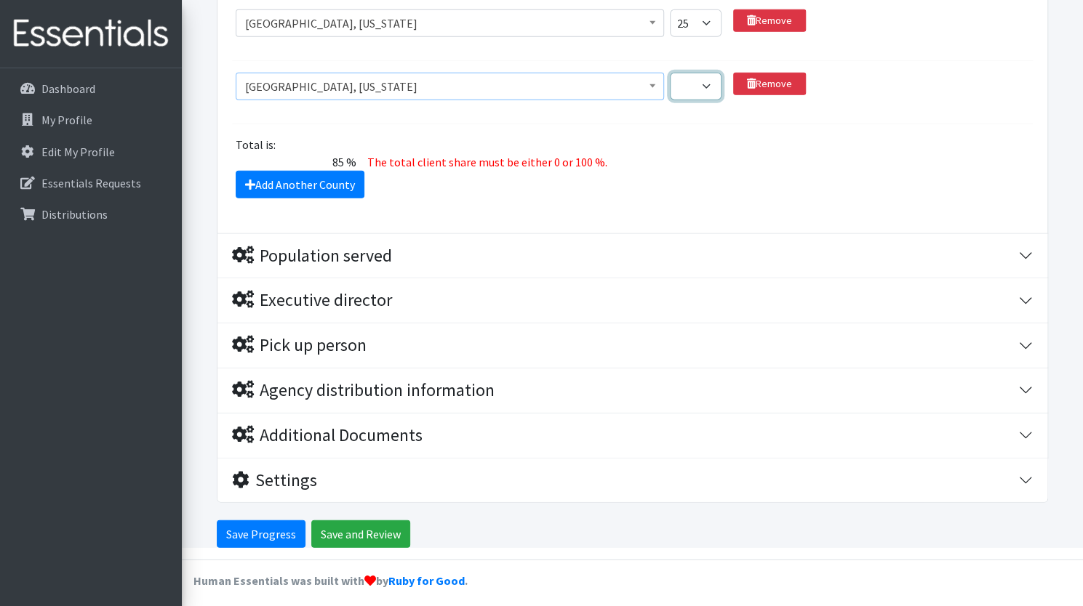
click at [708, 73] on select "1 2 3 4 5 6 7 8 9 10 11 12 13 14 15 16 17 18 19 20 21 22 23 24 25 26 27 28 29 3…" at bounding box center [696, 87] width 52 height 28
select select "7"
click at [670, 73] on select "1 2 3 4 5 6 7 8 9 10 11 12 13 14 15 16 17 18 19 20 21 22 23 24 25 26 27 28 29 3…" at bounding box center [696, 87] width 52 height 28
click at [282, 173] on link "Add Another County" at bounding box center [300, 185] width 129 height 28
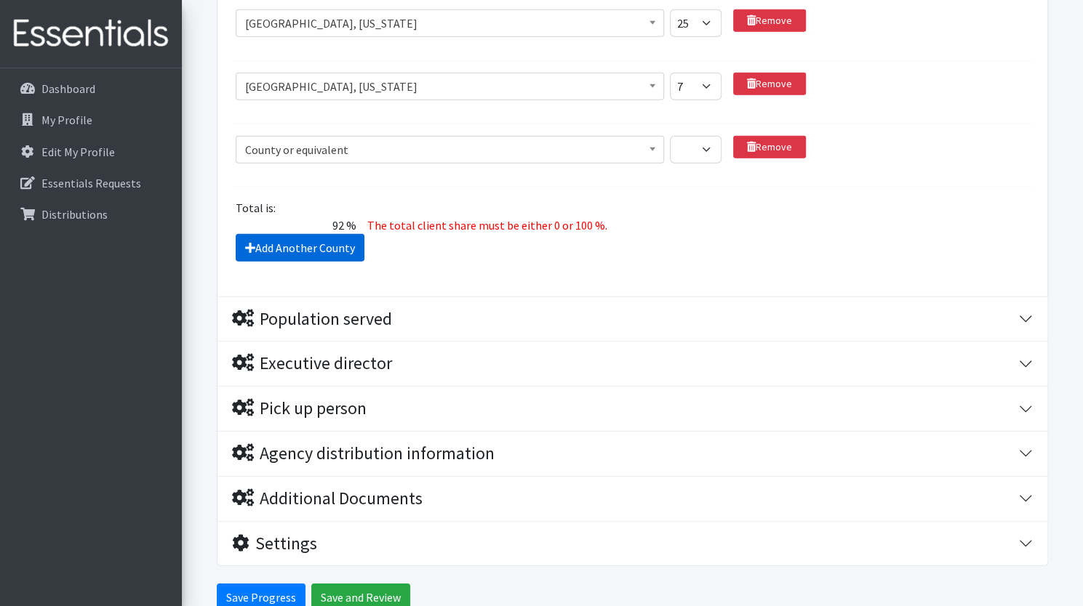
scroll to position [2325, 0]
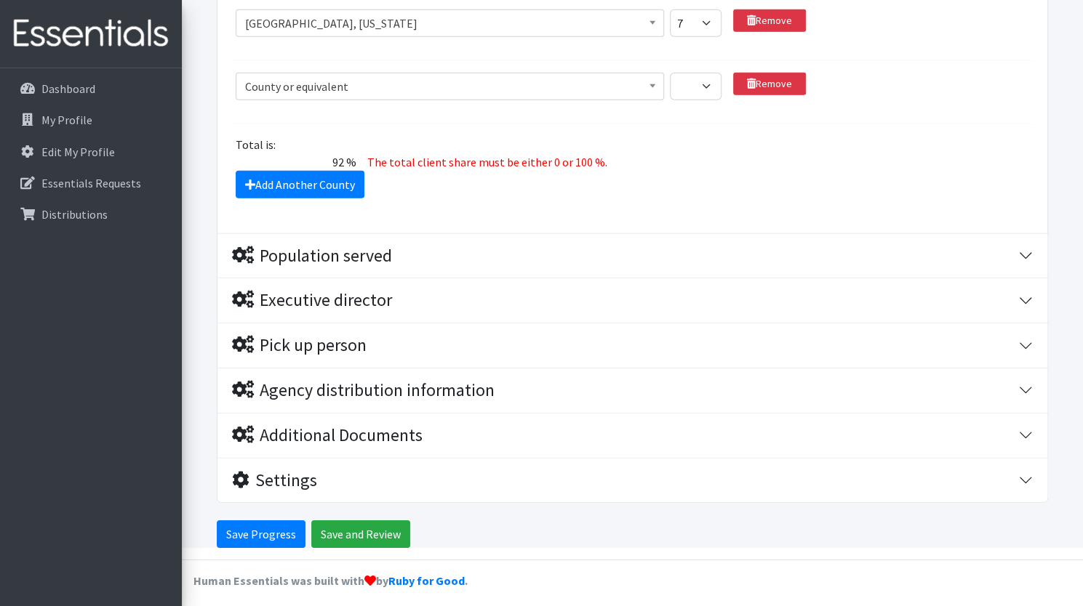
click at [330, 86] on span "County or equivalent" at bounding box center [449, 86] width 409 height 20
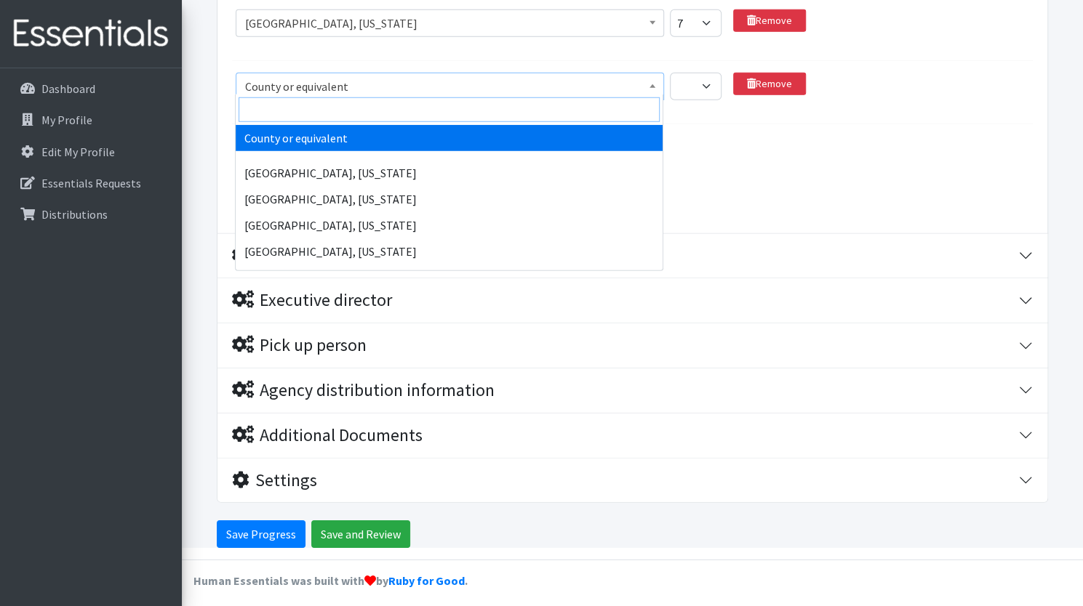
click at [334, 116] on input "search" at bounding box center [448, 109] width 421 height 25
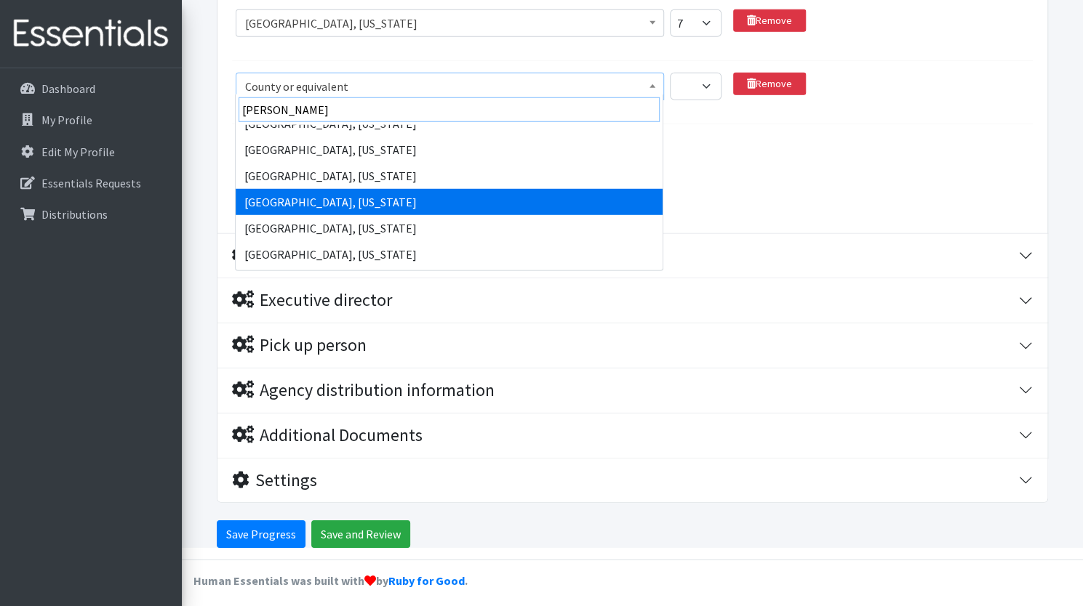
scroll to position [90, 0]
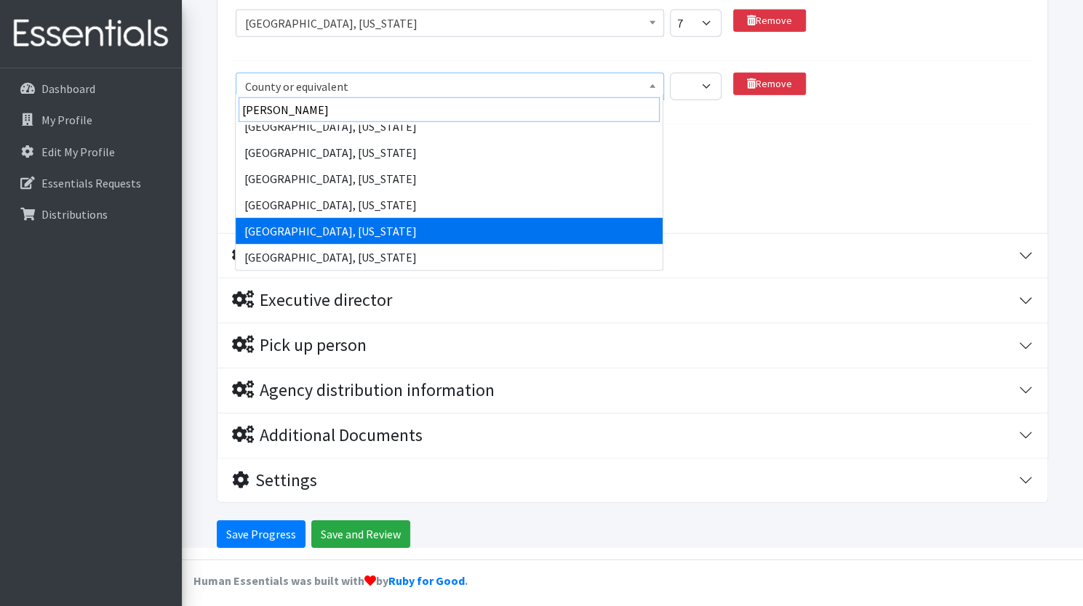
type input "[PERSON_NAME]"
select select "593"
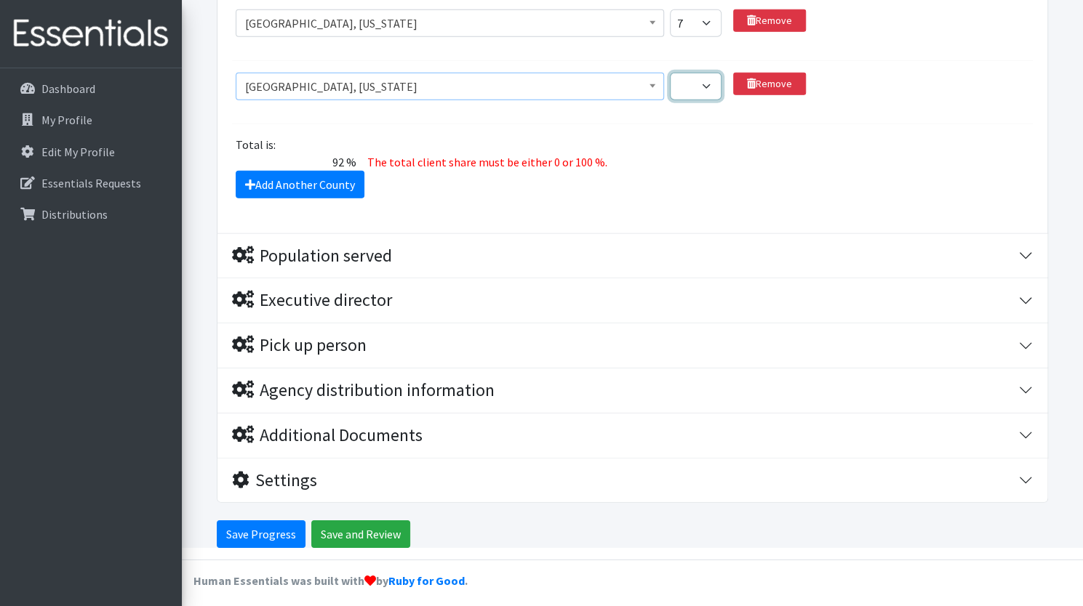
click at [695, 84] on select "1 2 3 4 5 6 7 8 9 10 11 12 13 14 15 16 17 18 19 20 21 22 23 24 25 26 27 28 29 3…" at bounding box center [696, 87] width 52 height 28
select select "7"
click at [670, 73] on select "1 2 3 4 5 6 7 8 9 10 11 12 13 14 15 16 17 18 19 20 21 22 23 24 25 26 27 28 29 3…" at bounding box center [696, 87] width 52 height 28
click at [684, 28] on select "1 2 3 4 5 6 7 8 9 10 11 12 13 14 15 16 17 18 19 20 21 22 23 24 25 26 27 28 29 3…" at bounding box center [696, 23] width 52 height 28
select select "8"
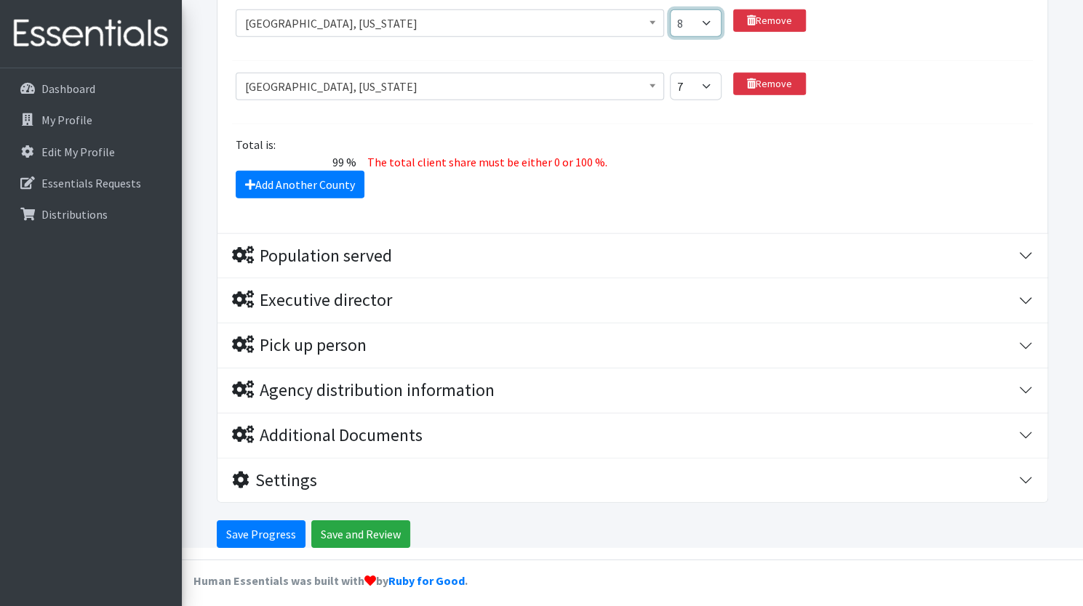
click at [670, 9] on select "1 2 3 4 5 6 7 8 9 10 11 12 13 14 15 16 17 18 19 20 21 22 23 24 25 26 27 28 29 3…" at bounding box center [696, 23] width 52 height 28
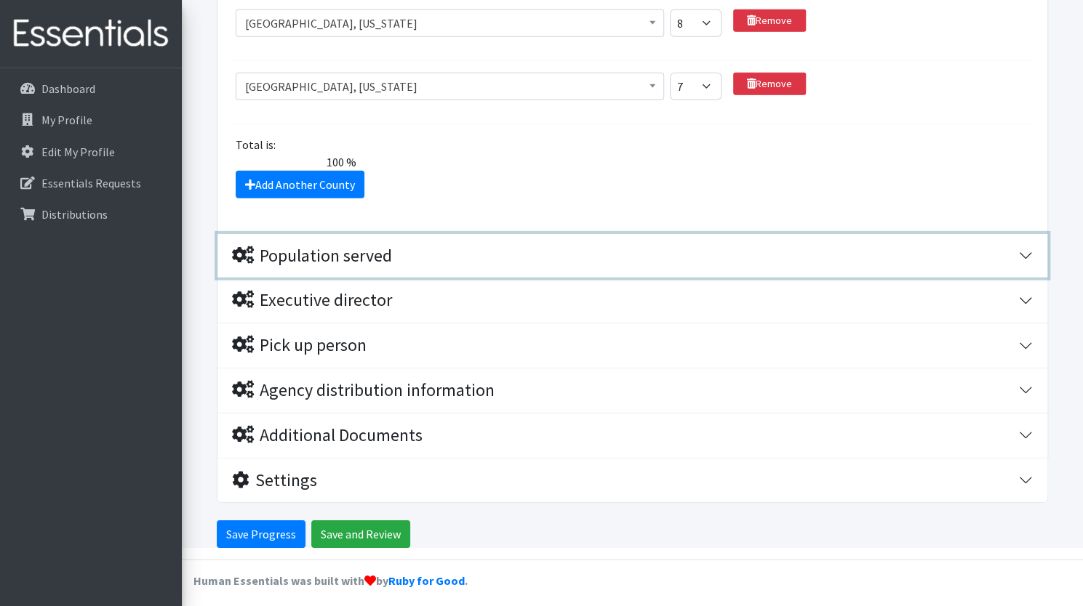
click at [322, 260] on div "Population served" at bounding box center [312, 256] width 160 height 21
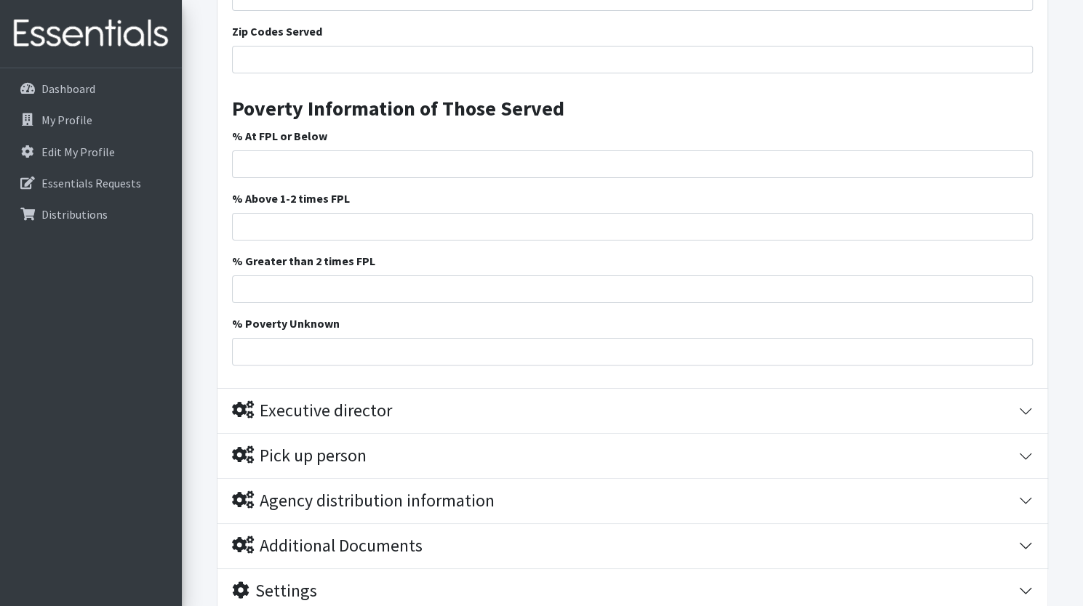
scroll to position [3416, 0]
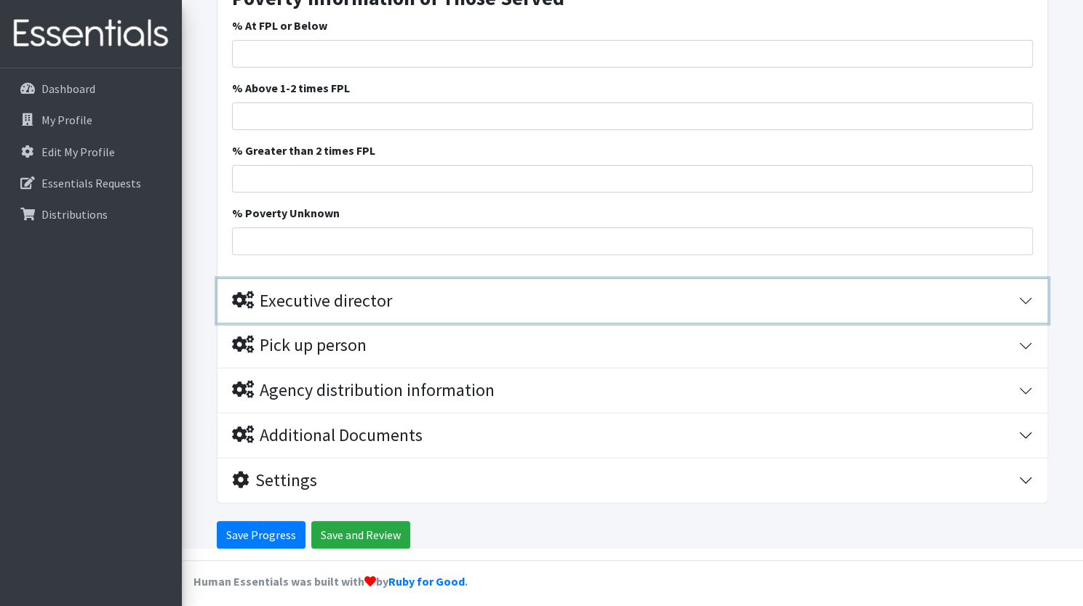
click at [483, 283] on button "Executive director" at bounding box center [632, 301] width 830 height 44
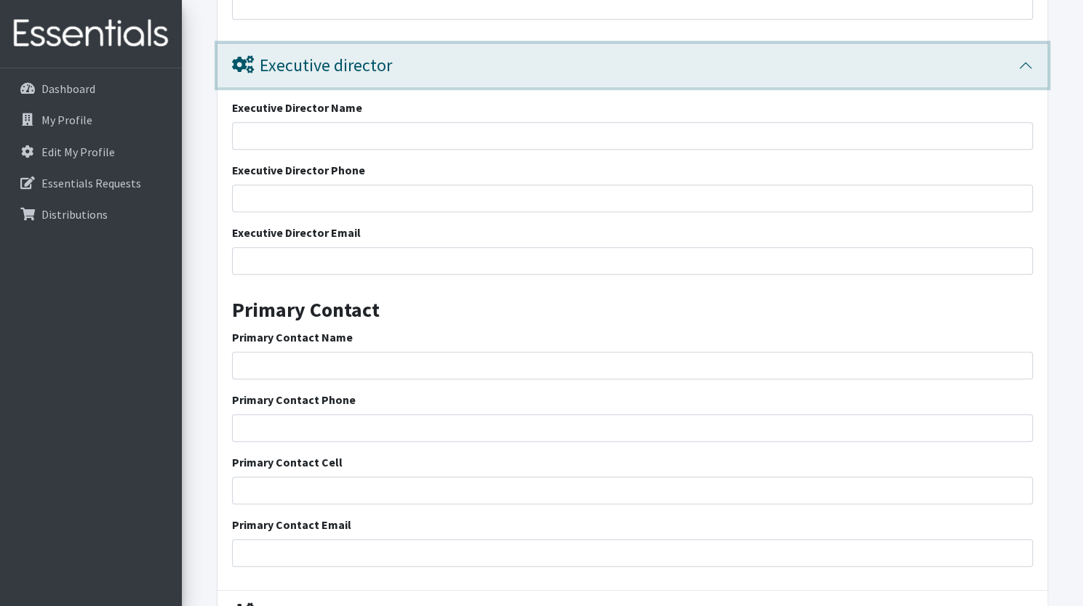
scroll to position [3656, 0]
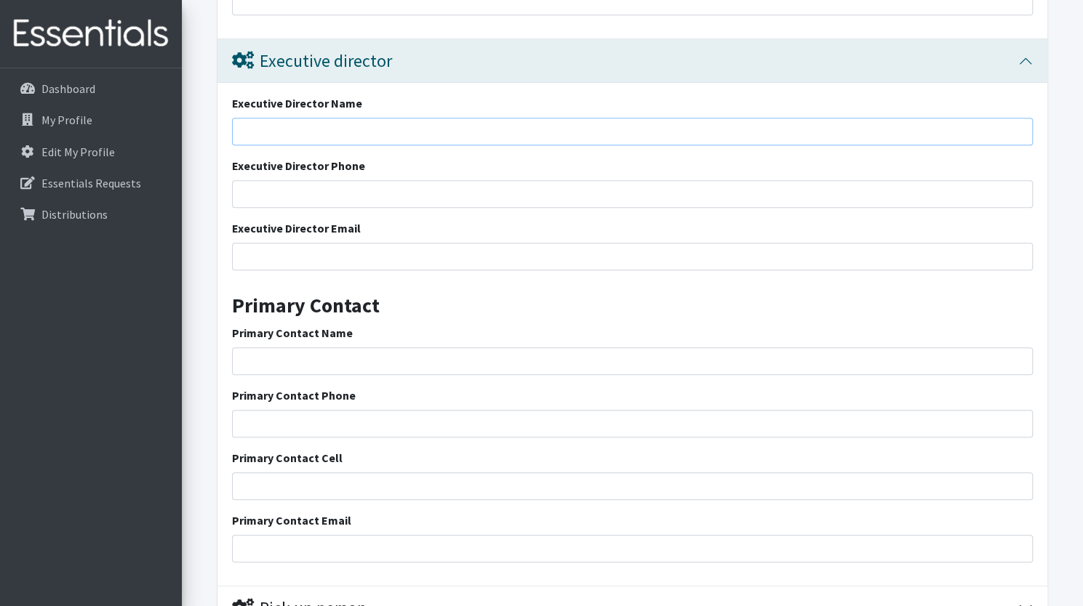
click at [348, 121] on input "Executive Director Name" at bounding box center [632, 132] width 801 height 28
type input "[PERSON_NAME]"
type input "[PHONE_NUMBER]"
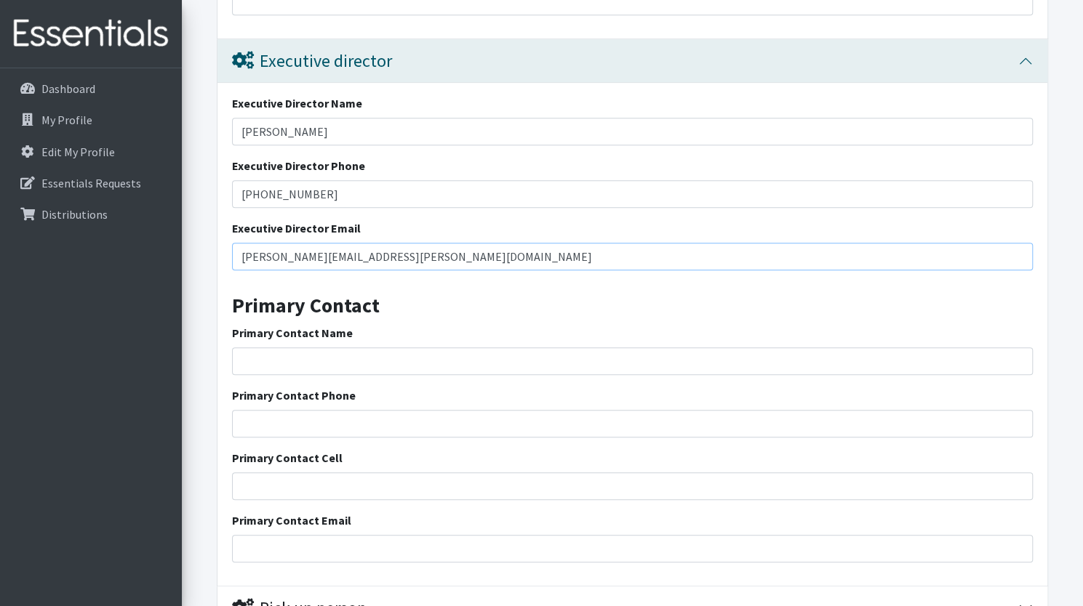
type input "[PERSON_NAME][EMAIL_ADDRESS][PERSON_NAME][DOMAIN_NAME]"
click at [318, 368] on input "Primary Contact Name" at bounding box center [632, 362] width 801 height 28
type input "[PERSON_NAME]"
type input "[PHONE_NUMBER]"
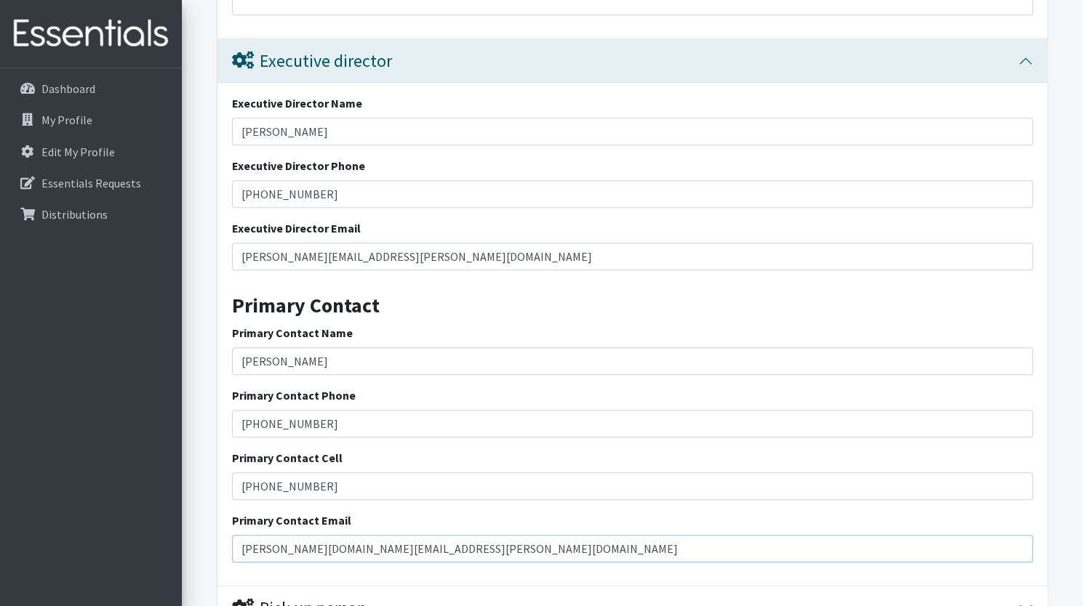
type input "[PERSON_NAME][DOMAIN_NAME][EMAIL_ADDRESS][PERSON_NAME][DOMAIN_NAME]"
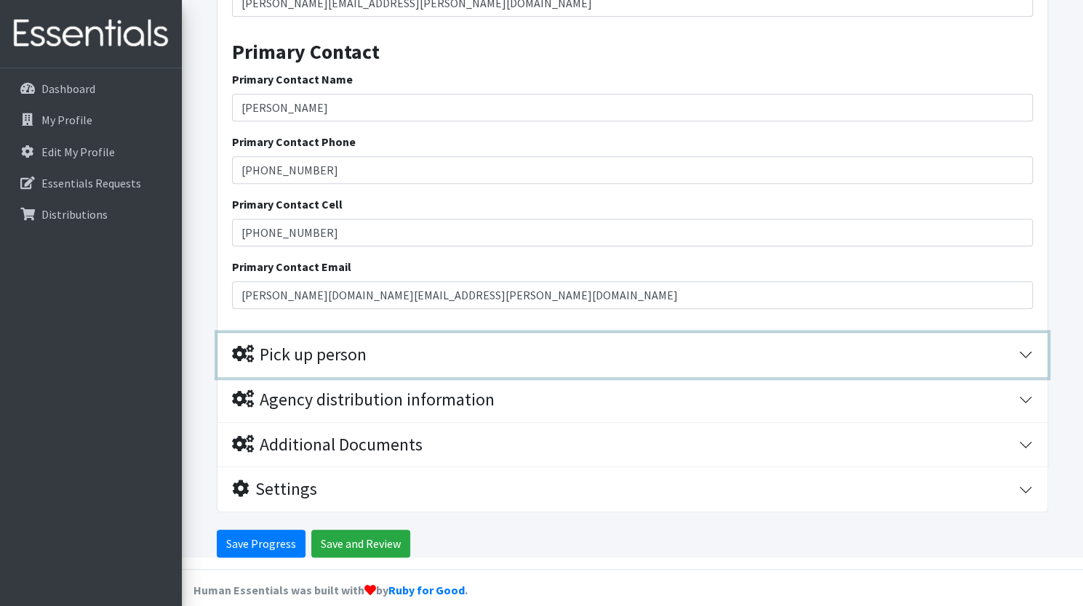
scroll to position [3919, 0]
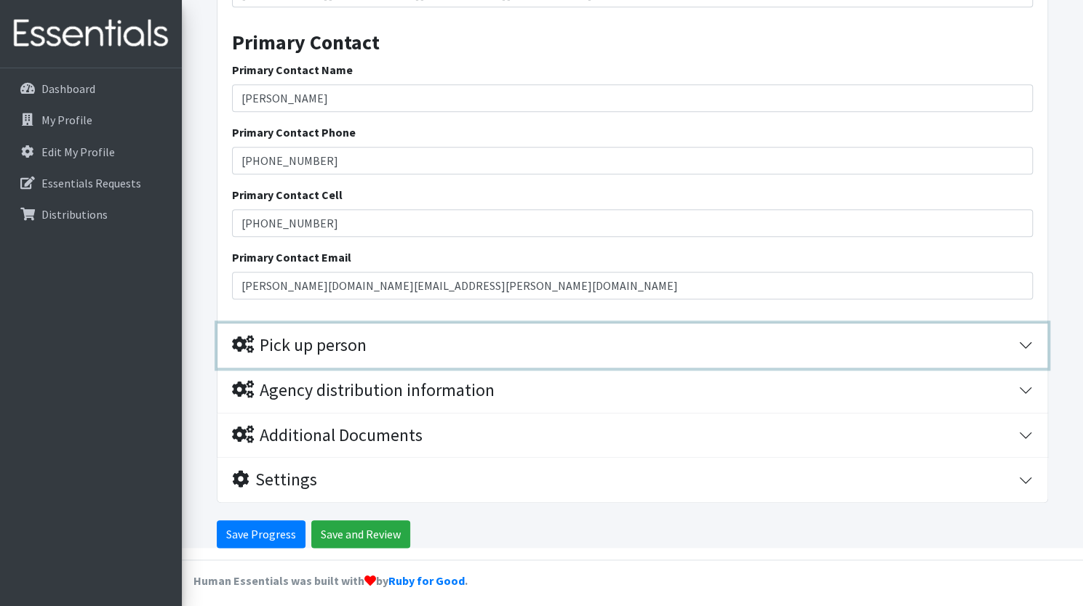
click at [311, 341] on div "Pick up person" at bounding box center [299, 345] width 135 height 21
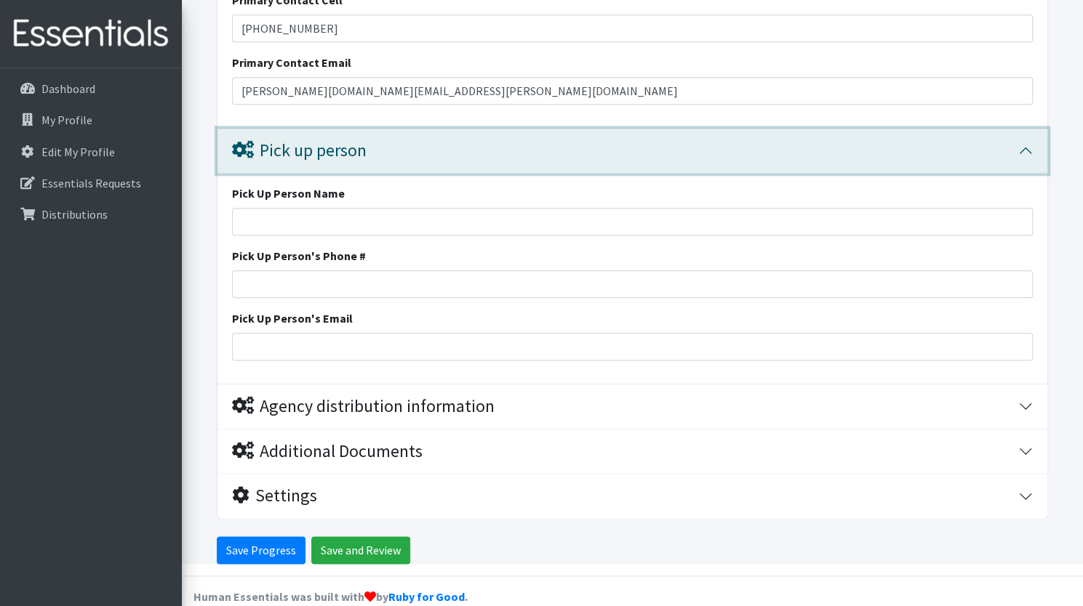
scroll to position [4130, 0]
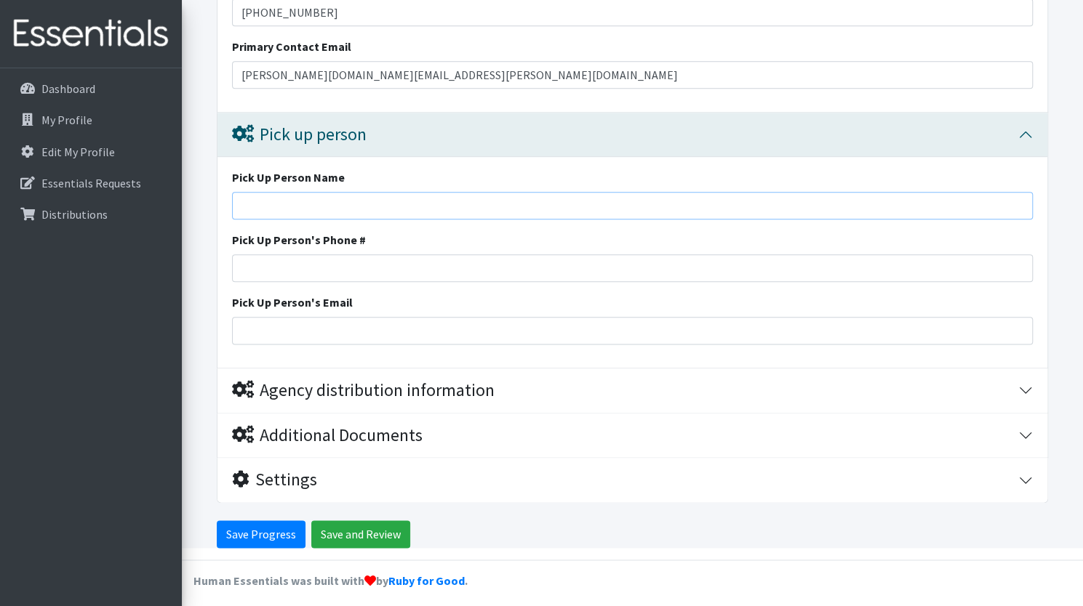
click at [294, 192] on input "Pick Up Person Name" at bounding box center [632, 206] width 801 height 28
type input "[PERSON_NAME]"
type input "[PHONE_NUMBER]"
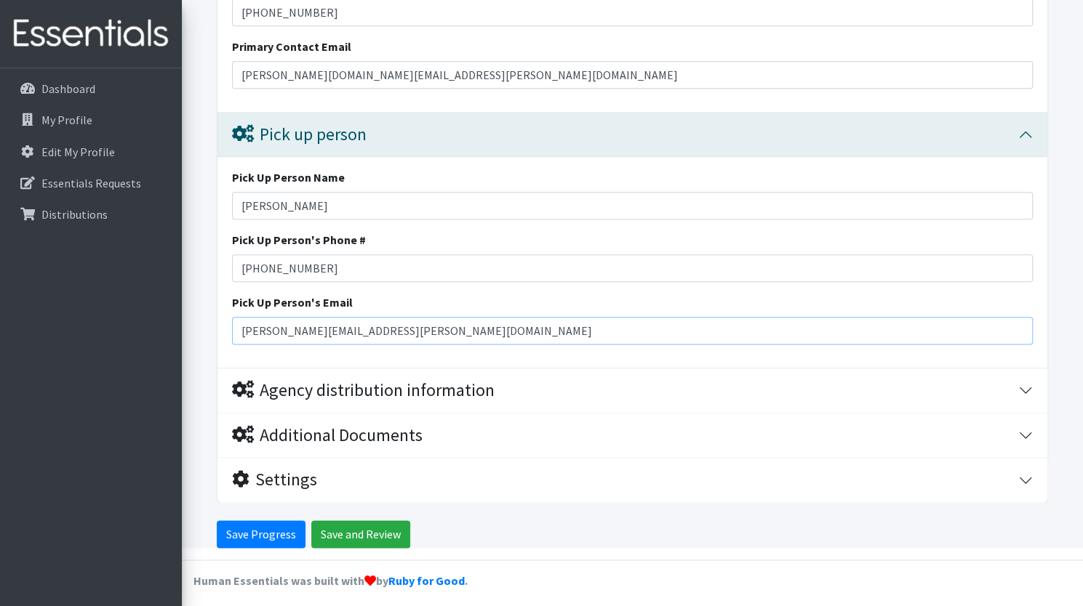
type input "[PERSON_NAME][EMAIL_ADDRESS][PERSON_NAME][DOMAIN_NAME]"
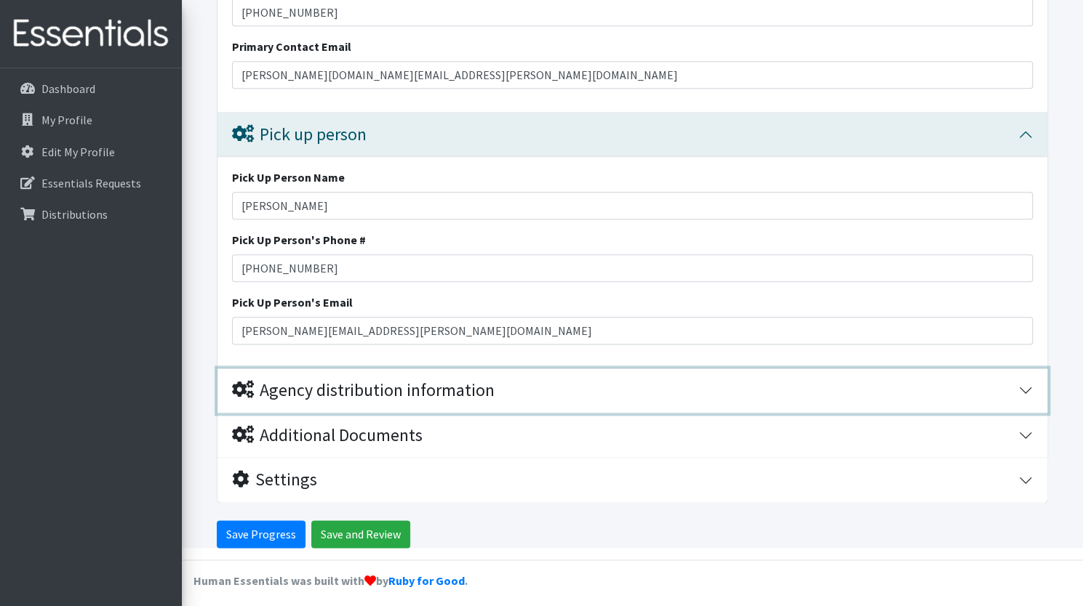
click at [383, 371] on button "Agency distribution information" at bounding box center [632, 391] width 830 height 44
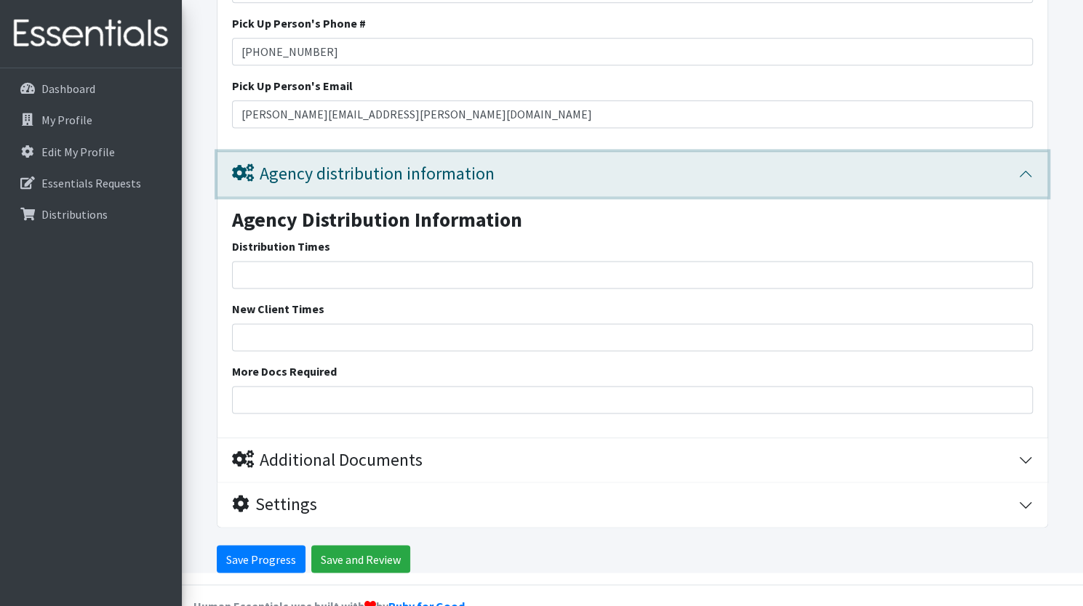
scroll to position [4371, 0]
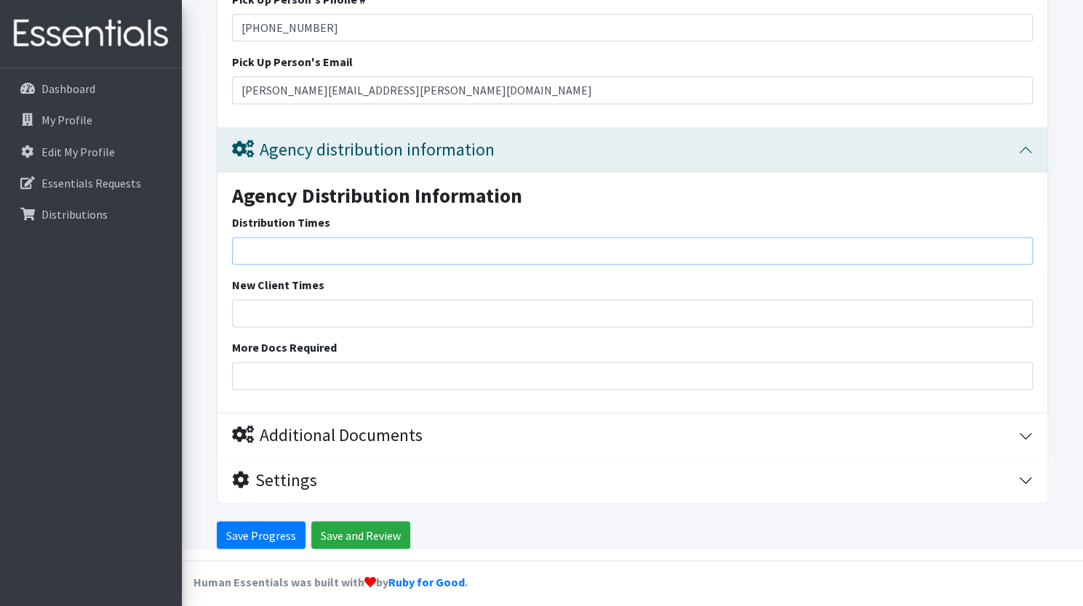
click at [358, 249] on input "Distribution Times" at bounding box center [632, 251] width 801 height 28
type input "[DATE] 10am-Noon, [DATE] 5pm-7pm, [DATE] 10am-Noon, [DATE] 10am-Noon"
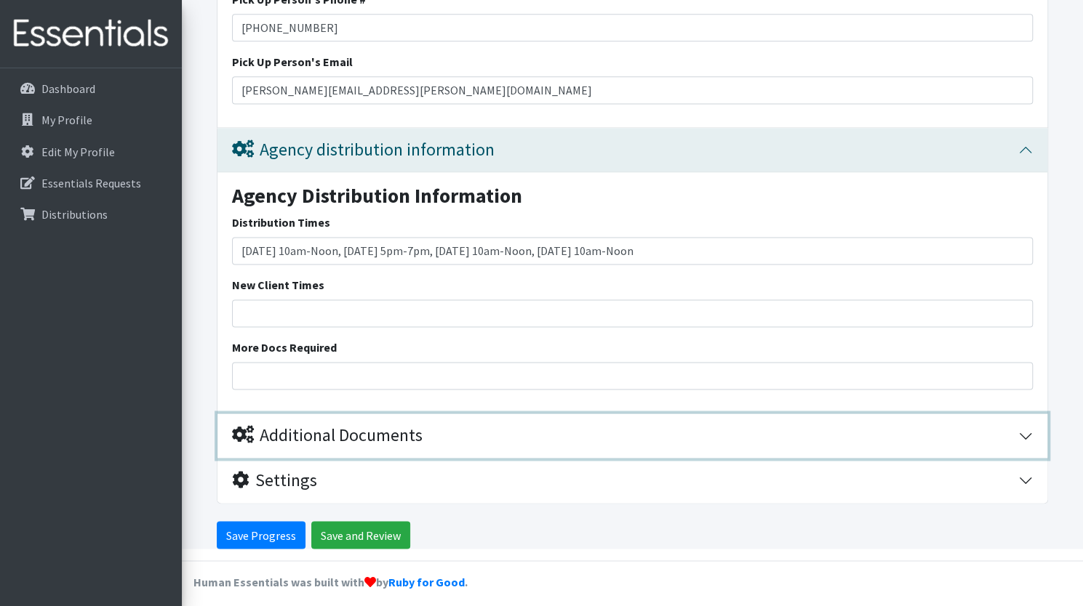
click at [381, 438] on div "Additional Documents" at bounding box center [327, 435] width 190 height 21
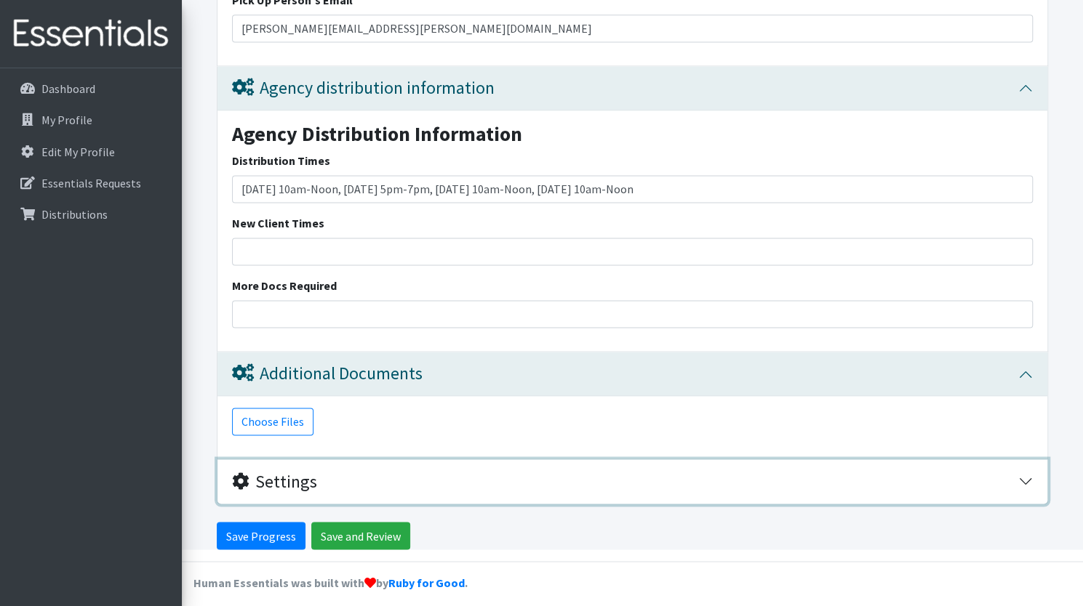
click at [311, 471] on div "Settings" at bounding box center [274, 481] width 85 height 21
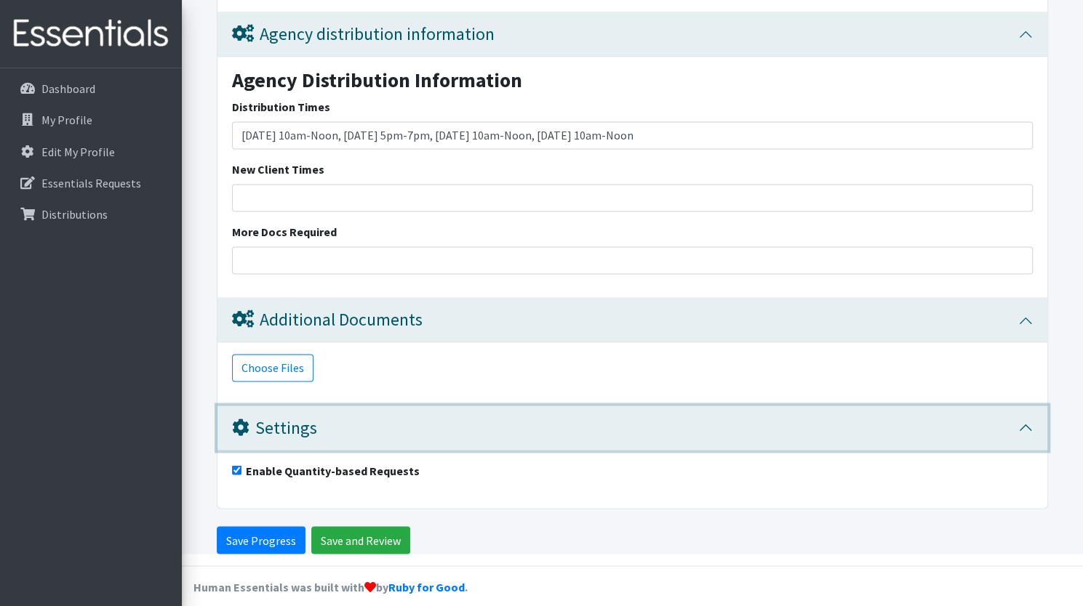
scroll to position [4491, 0]
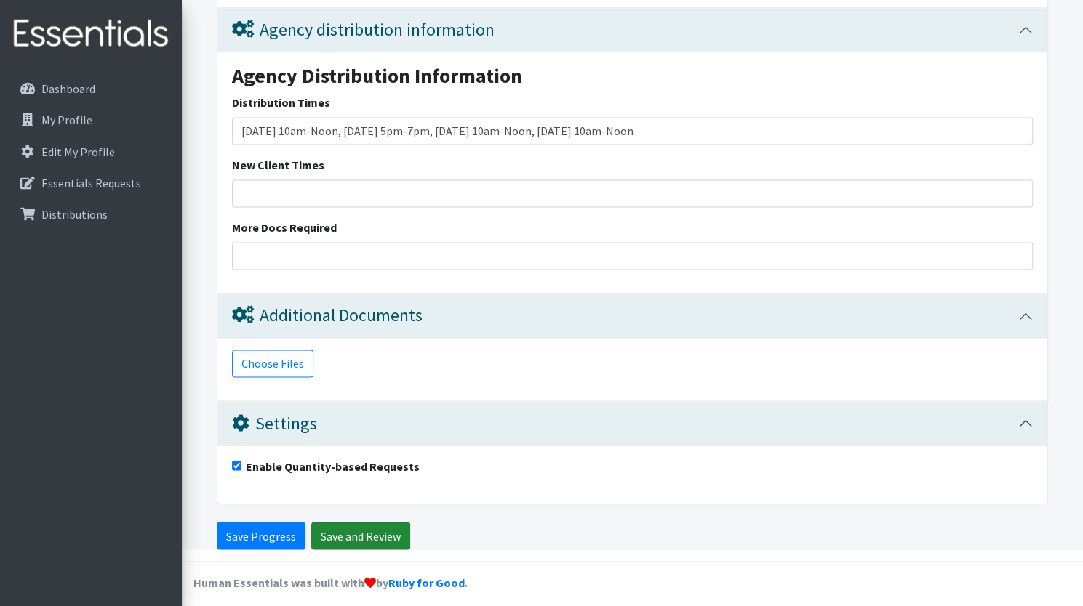
click at [340, 534] on input "Save and Review" at bounding box center [360, 536] width 99 height 28
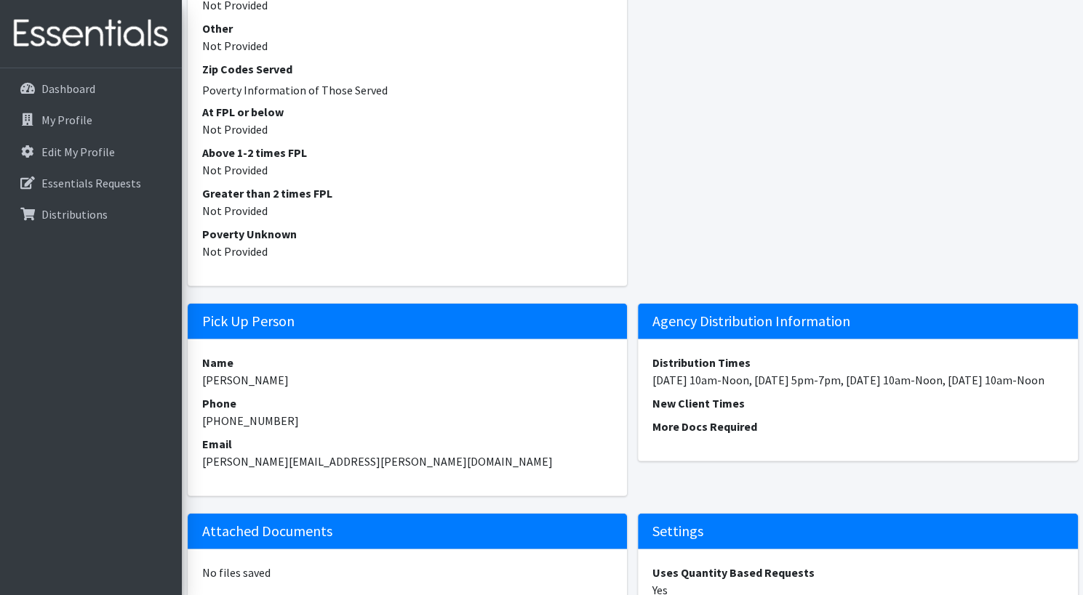
scroll to position [1954, 0]
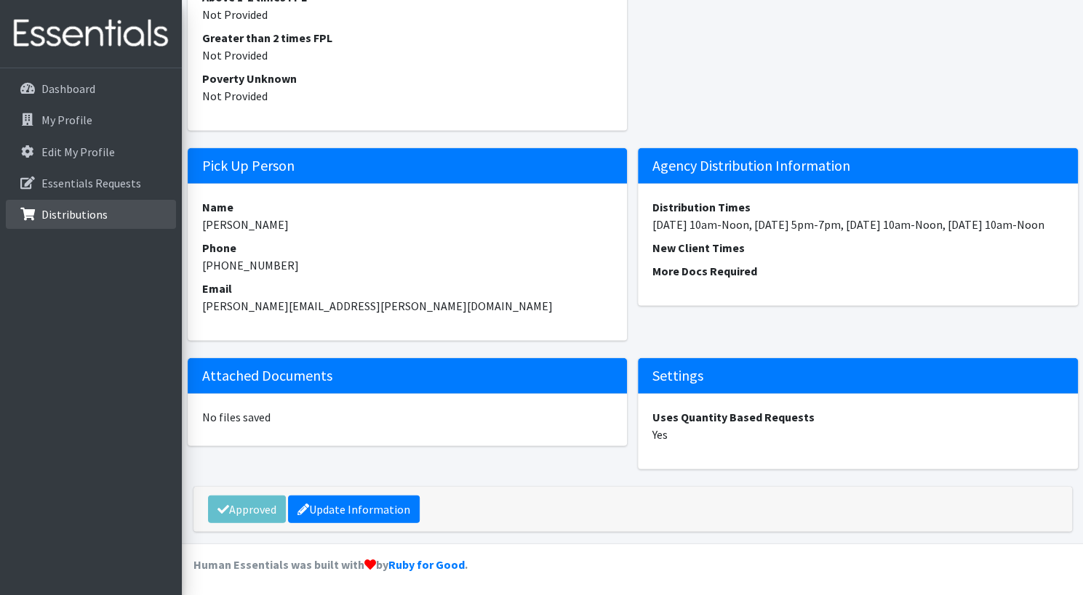
click at [60, 215] on p "Distributions" at bounding box center [74, 214] width 66 height 15
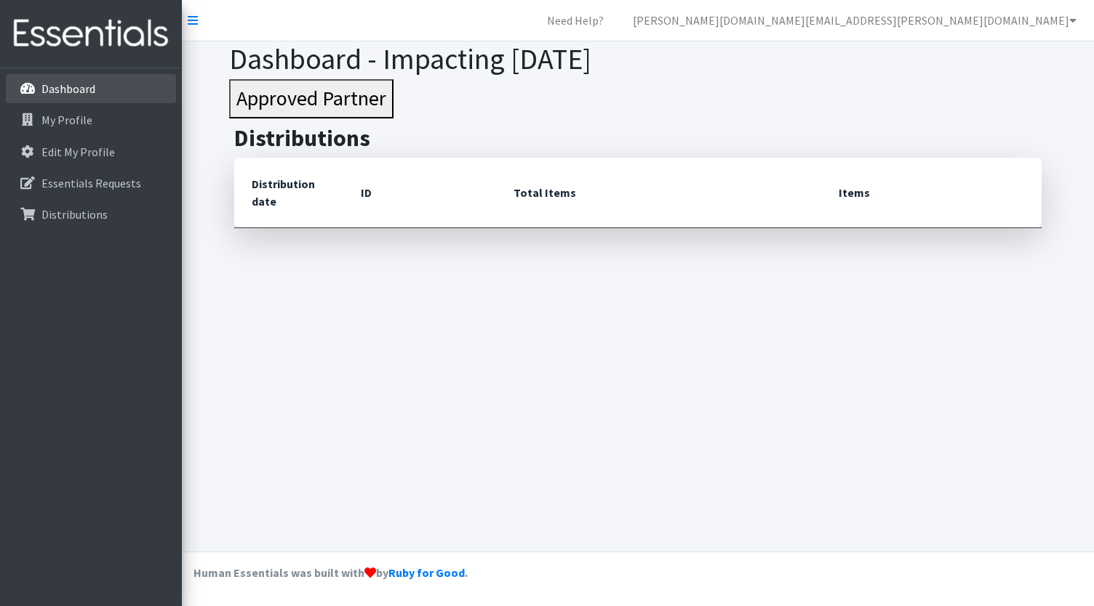
click at [52, 83] on p "Dashboard" at bounding box center [68, 88] width 54 height 15
